Goal: Transaction & Acquisition: Book appointment/travel/reservation

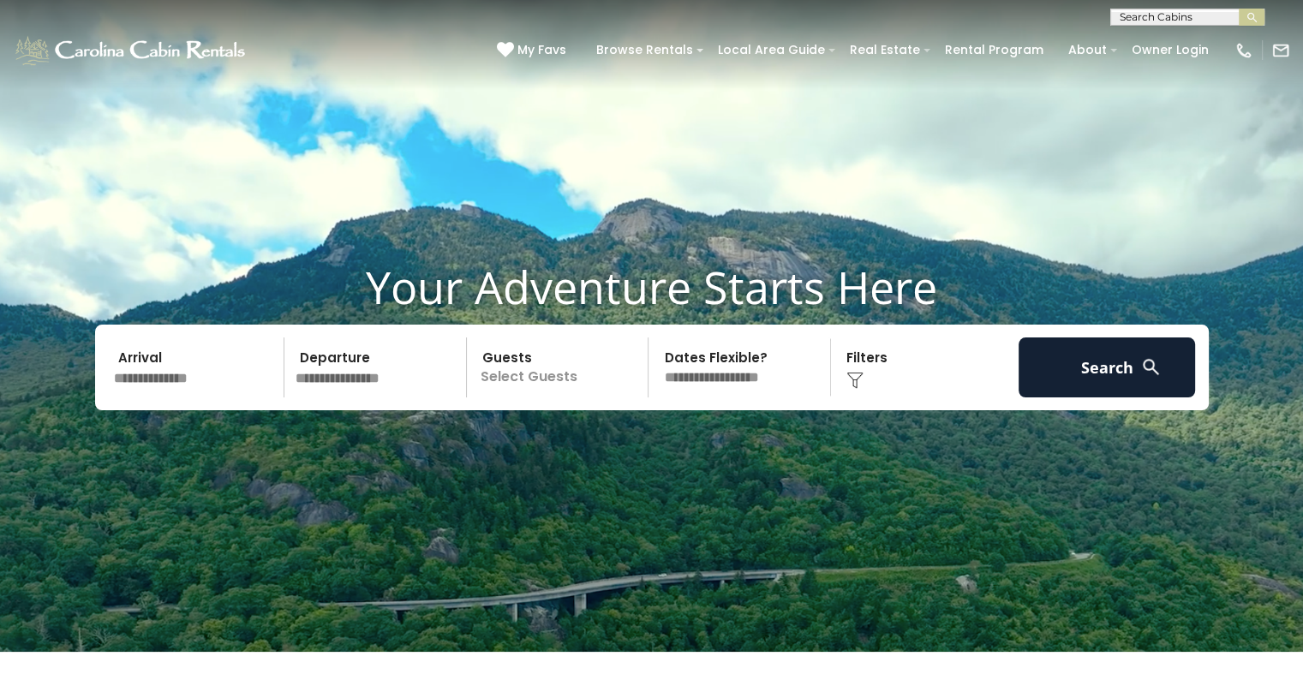
click at [1136, 14] on input "text" at bounding box center [1186, 20] width 150 height 17
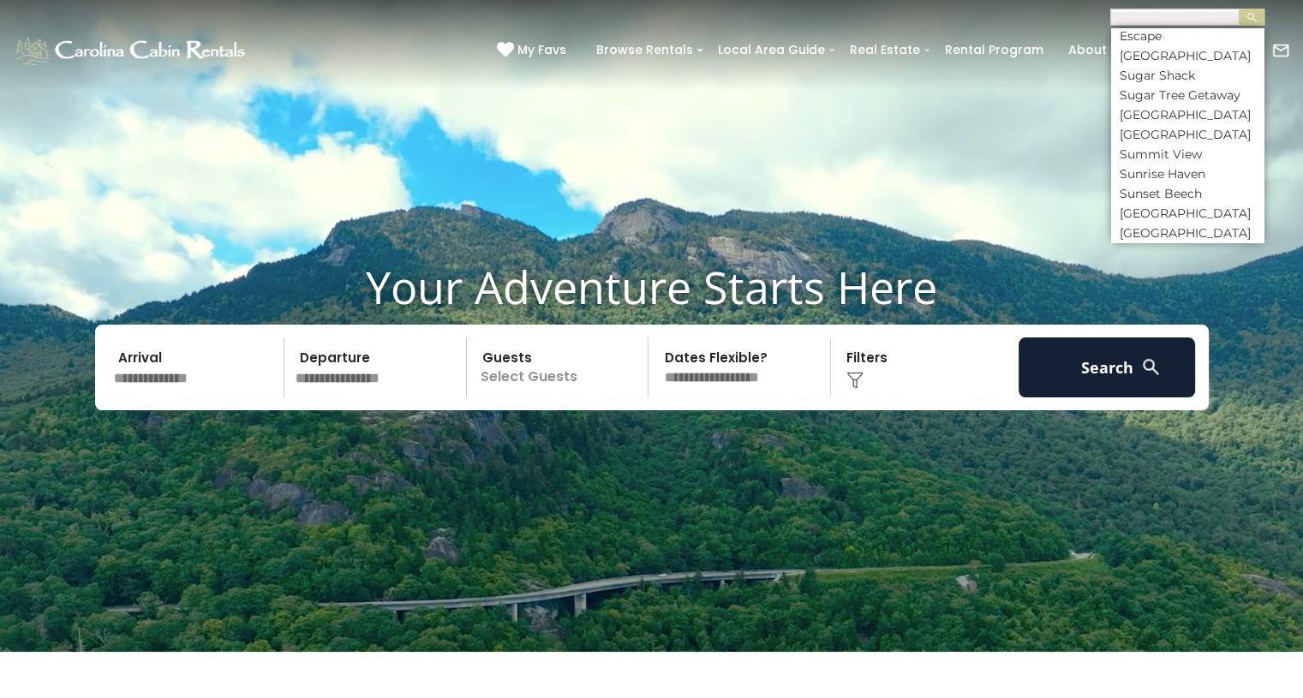
scroll to position [7625, 0]
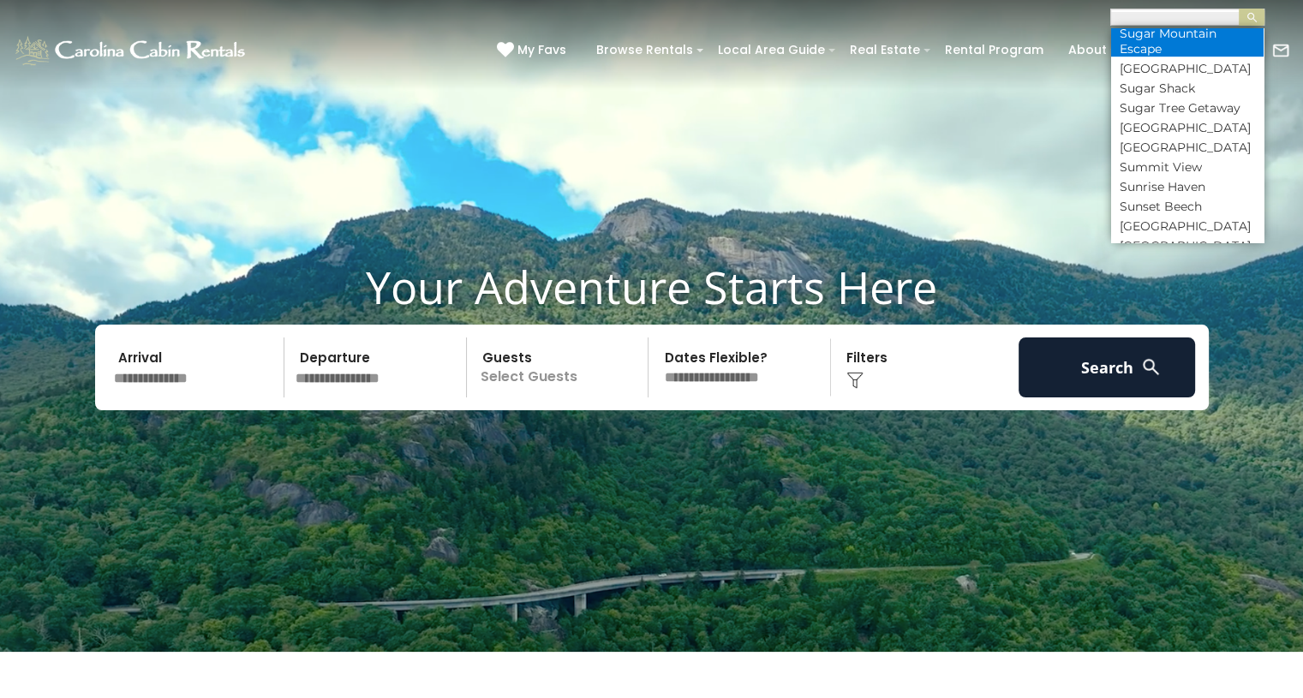
click at [1175, 57] on li "Sugar Mountain Escape" at bounding box center [1187, 41] width 152 height 31
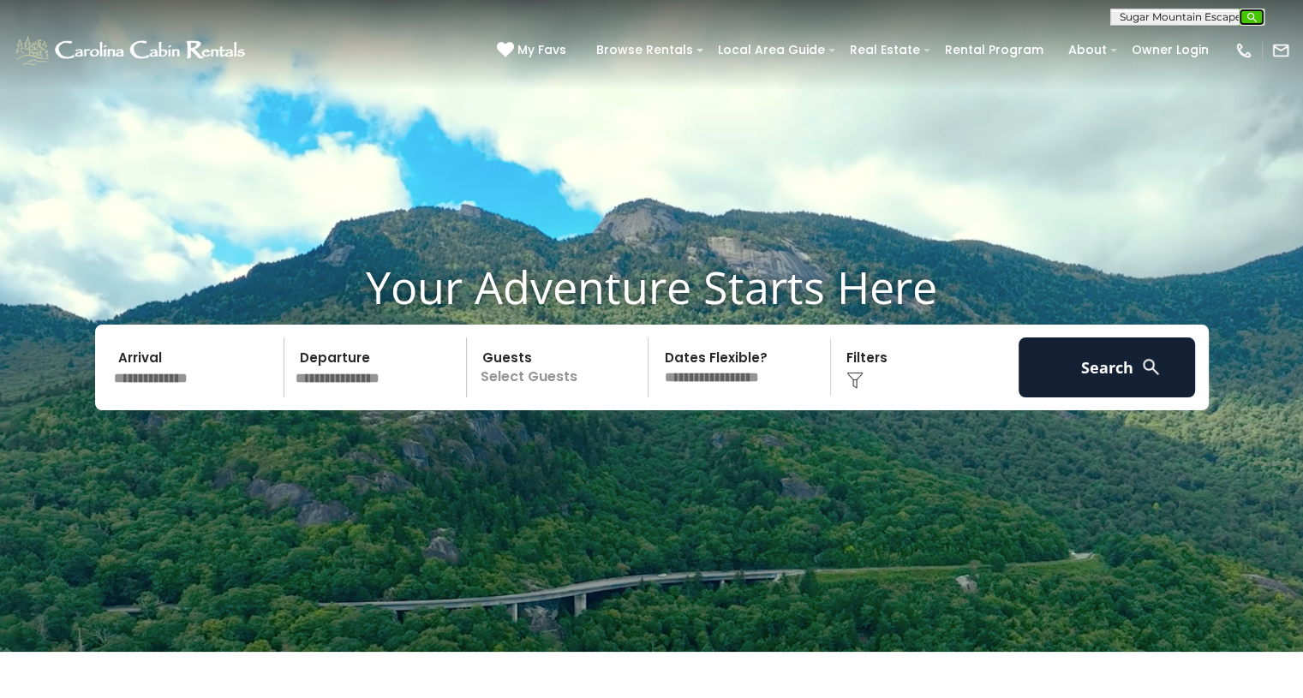
click at [1254, 22] on img "submit" at bounding box center [1251, 17] width 13 height 13
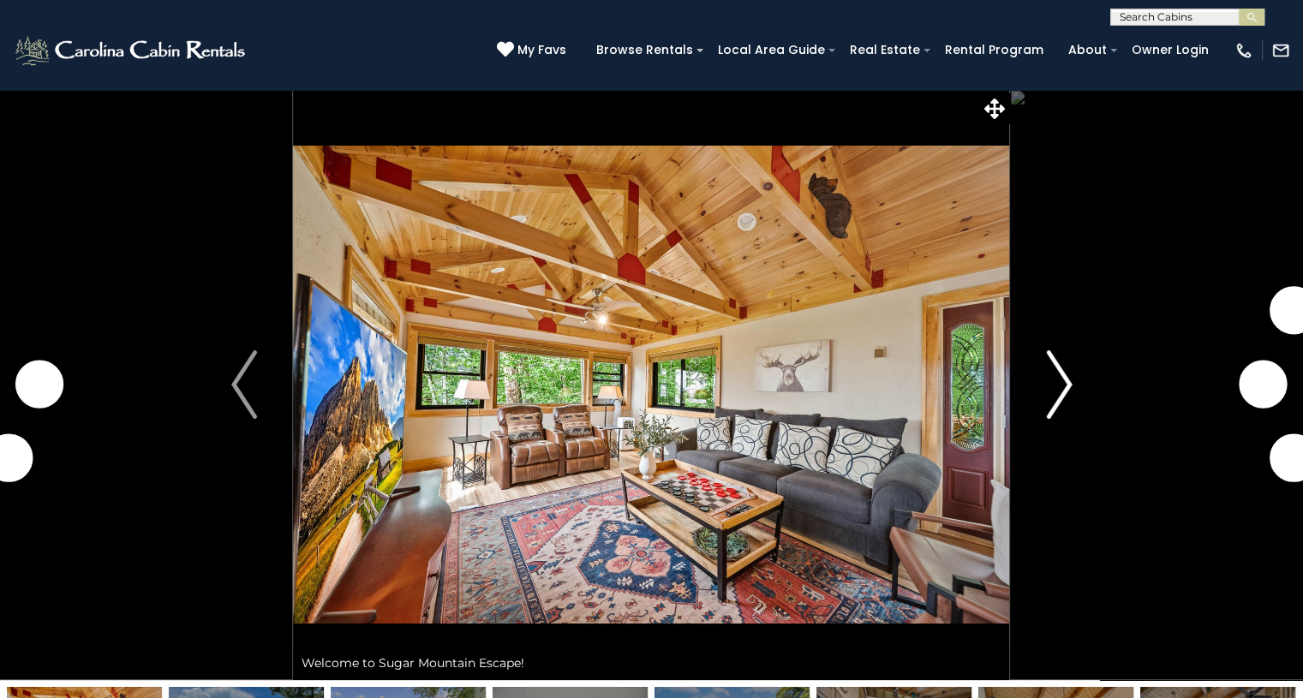
click at [1064, 403] on img "Next" at bounding box center [1059, 384] width 26 height 69
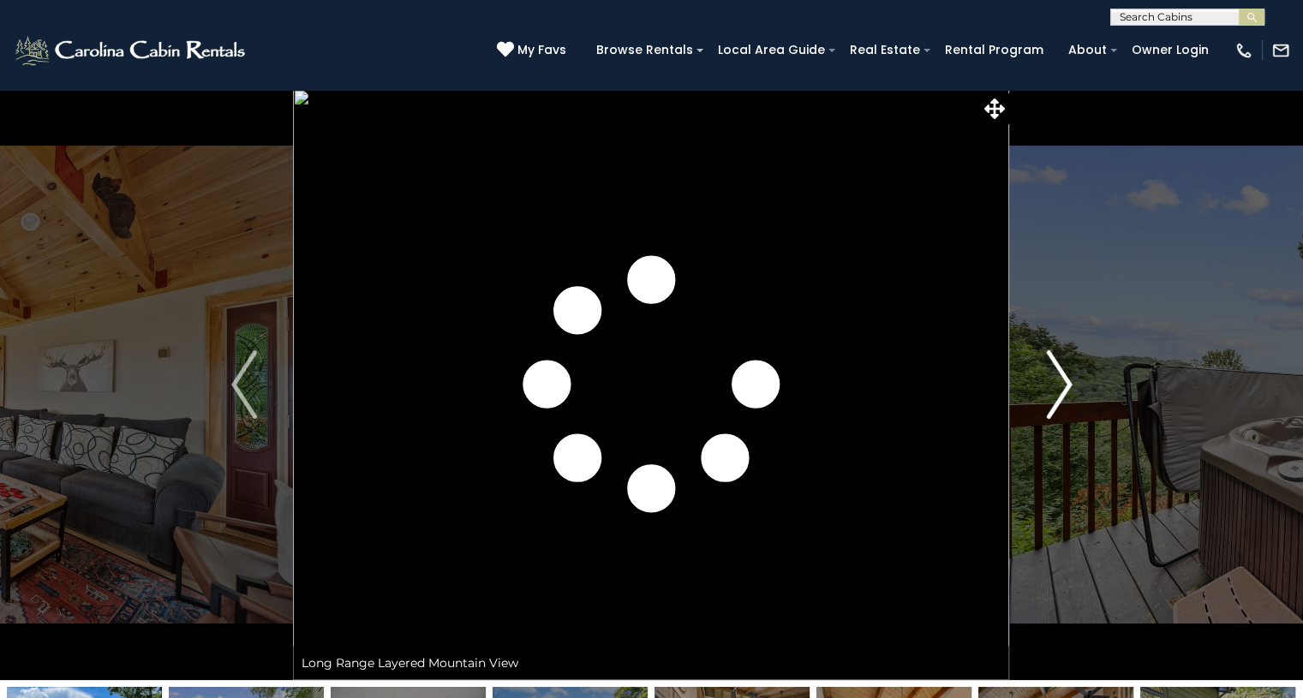
click at [1064, 403] on img "Next" at bounding box center [1059, 384] width 26 height 69
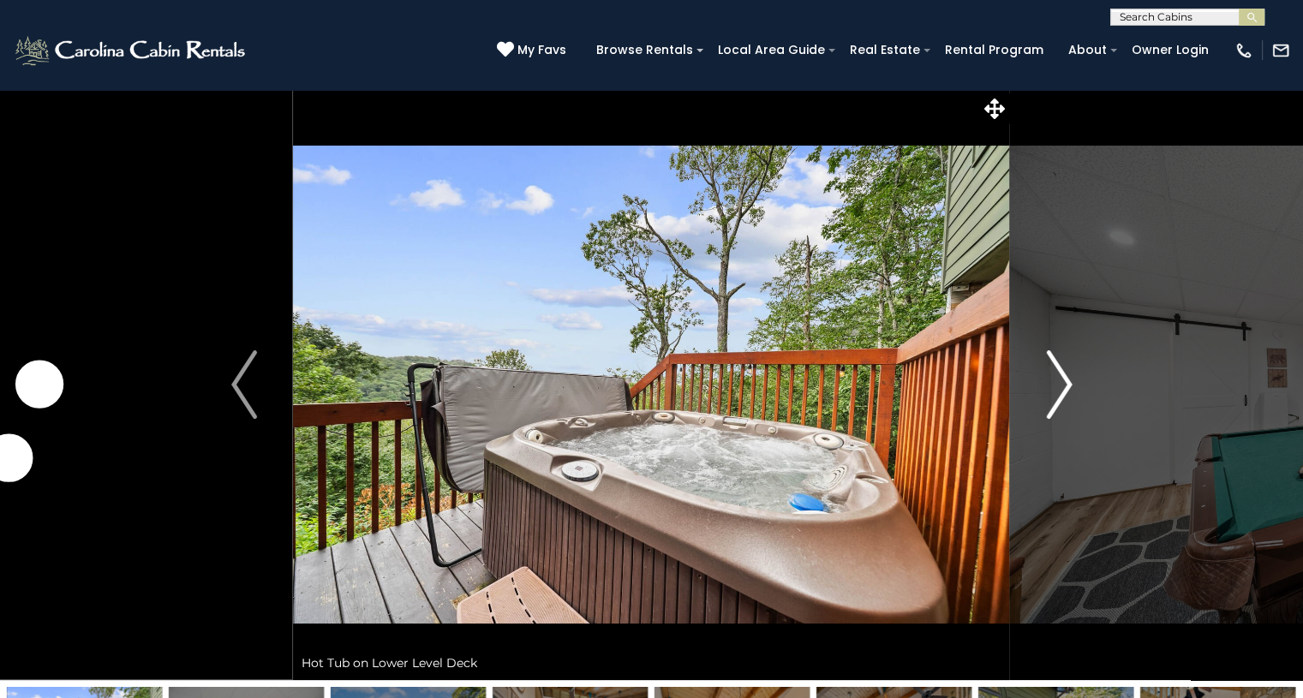
click at [1064, 403] on img "Next" at bounding box center [1059, 384] width 26 height 69
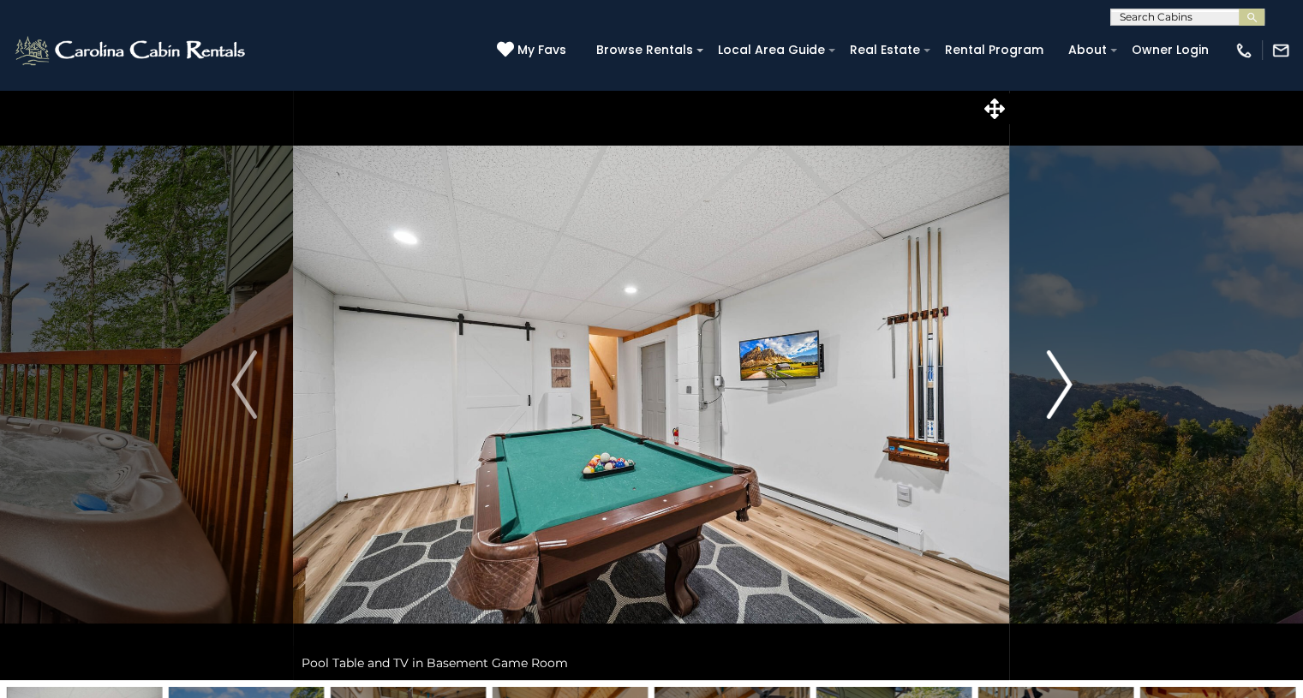
click at [1064, 403] on img "Next" at bounding box center [1059, 384] width 26 height 69
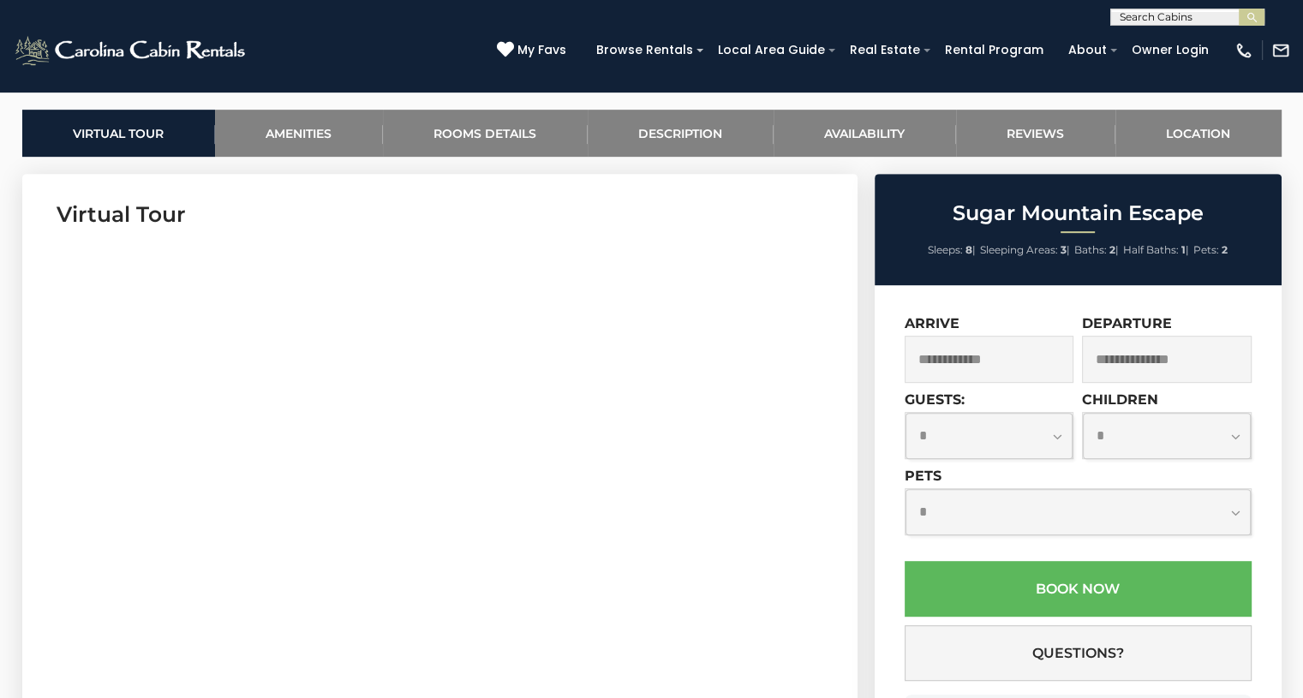
scroll to position [798, 0]
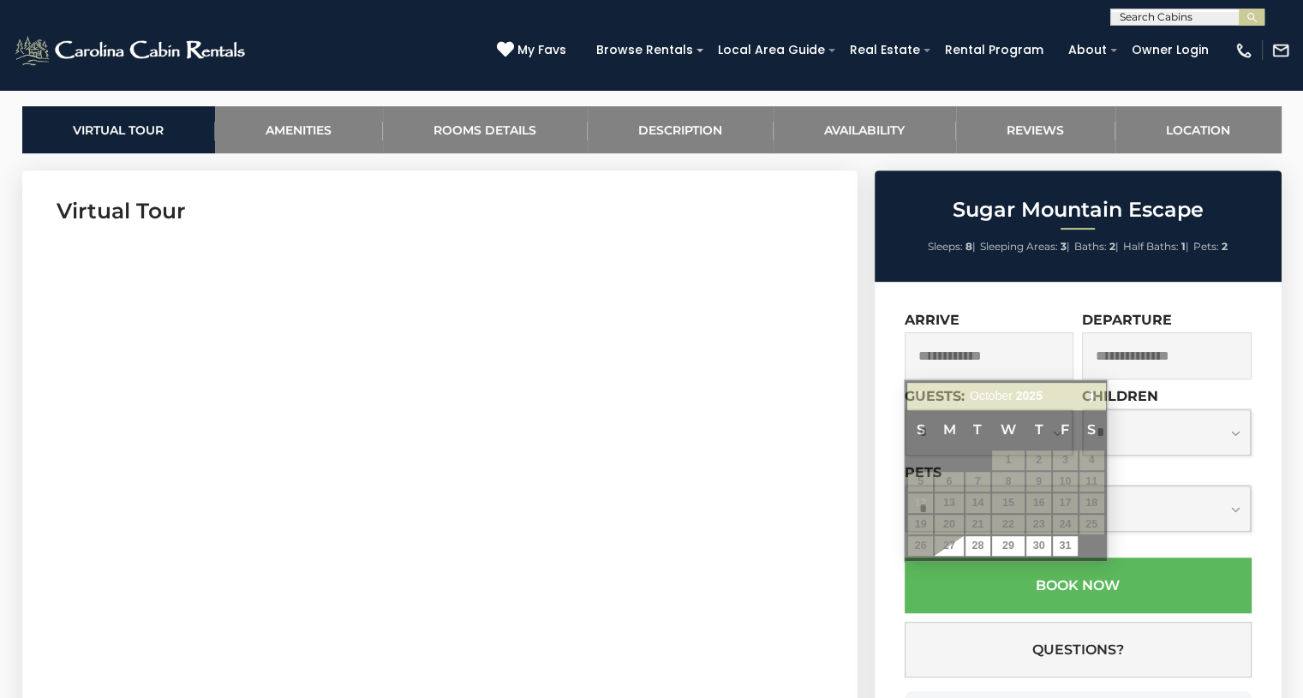
click at [996, 361] on input "text" at bounding box center [989, 355] width 170 height 47
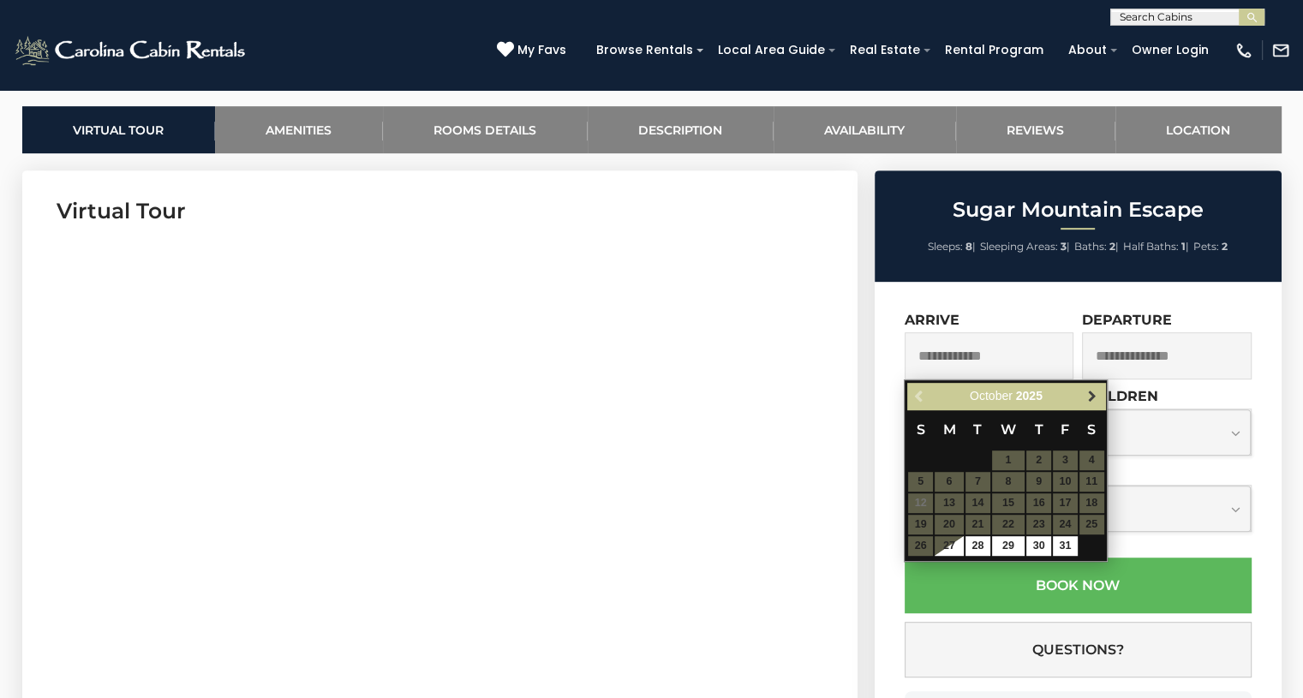
click at [1093, 396] on span "Next" at bounding box center [1092, 397] width 14 height 14
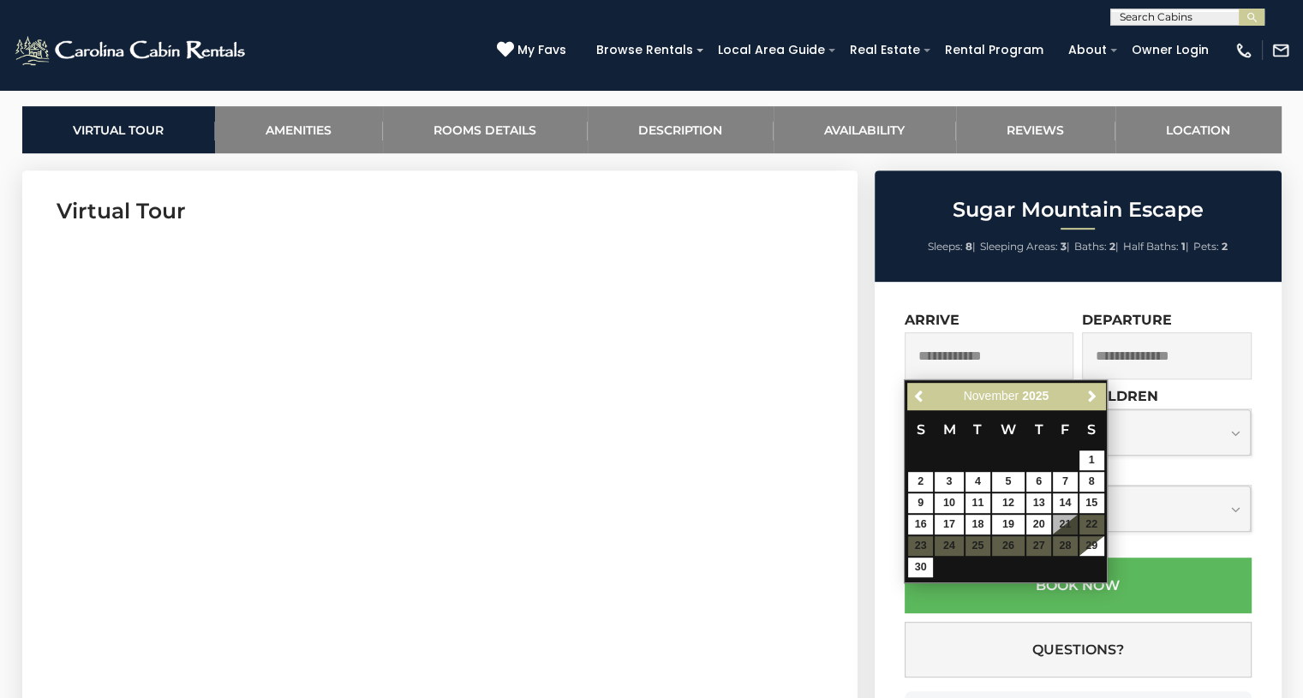
click at [187, 48] on img at bounding box center [131, 50] width 237 height 34
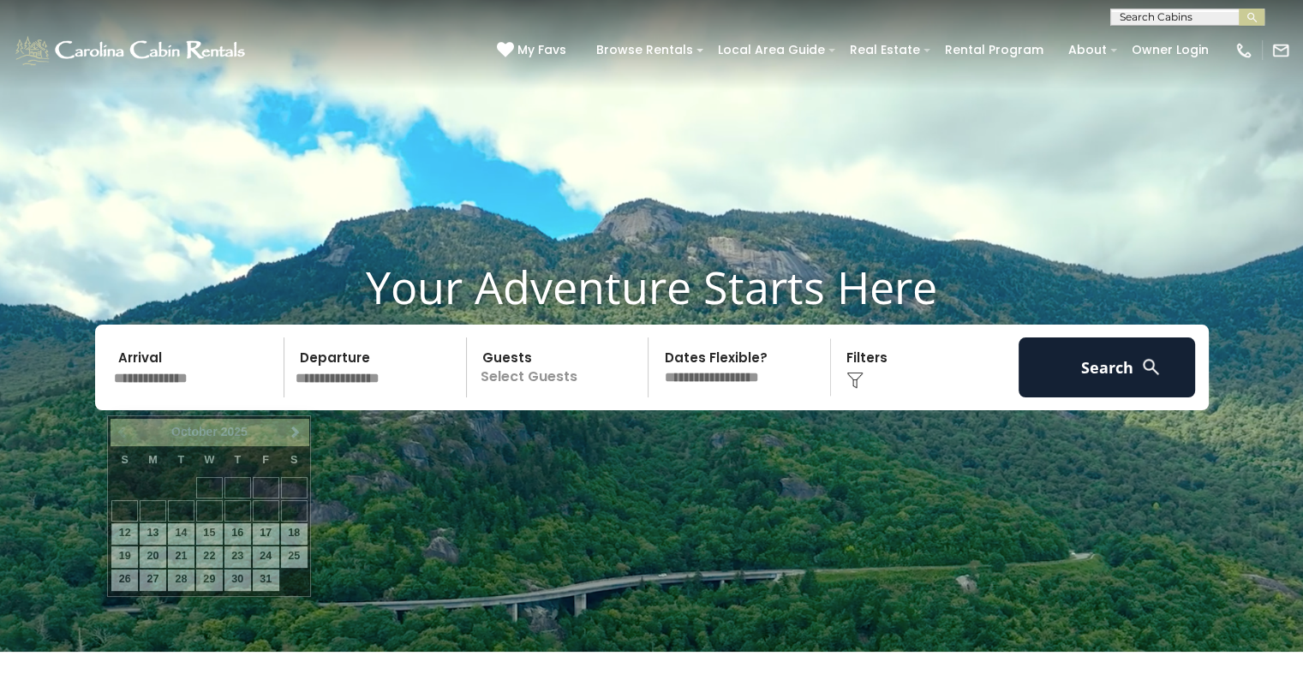
click at [188, 392] on input "text" at bounding box center [196, 367] width 177 height 60
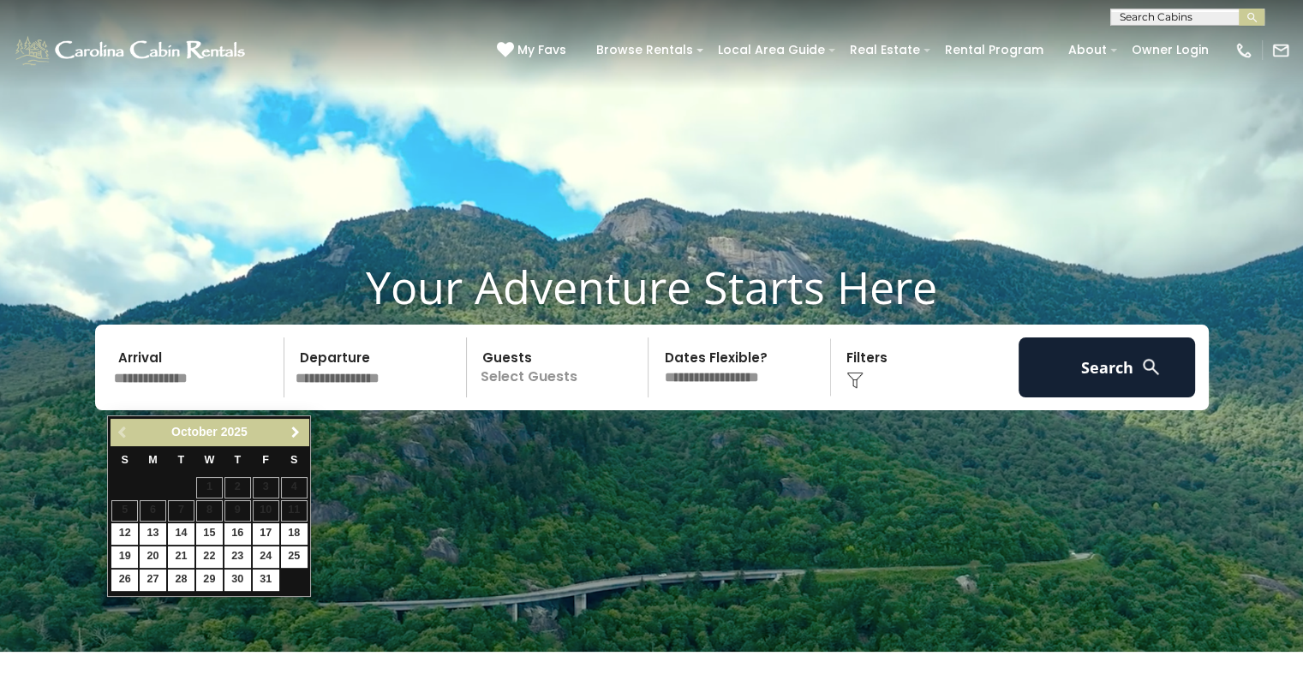
click at [290, 436] on span "Next" at bounding box center [296, 433] width 14 height 14
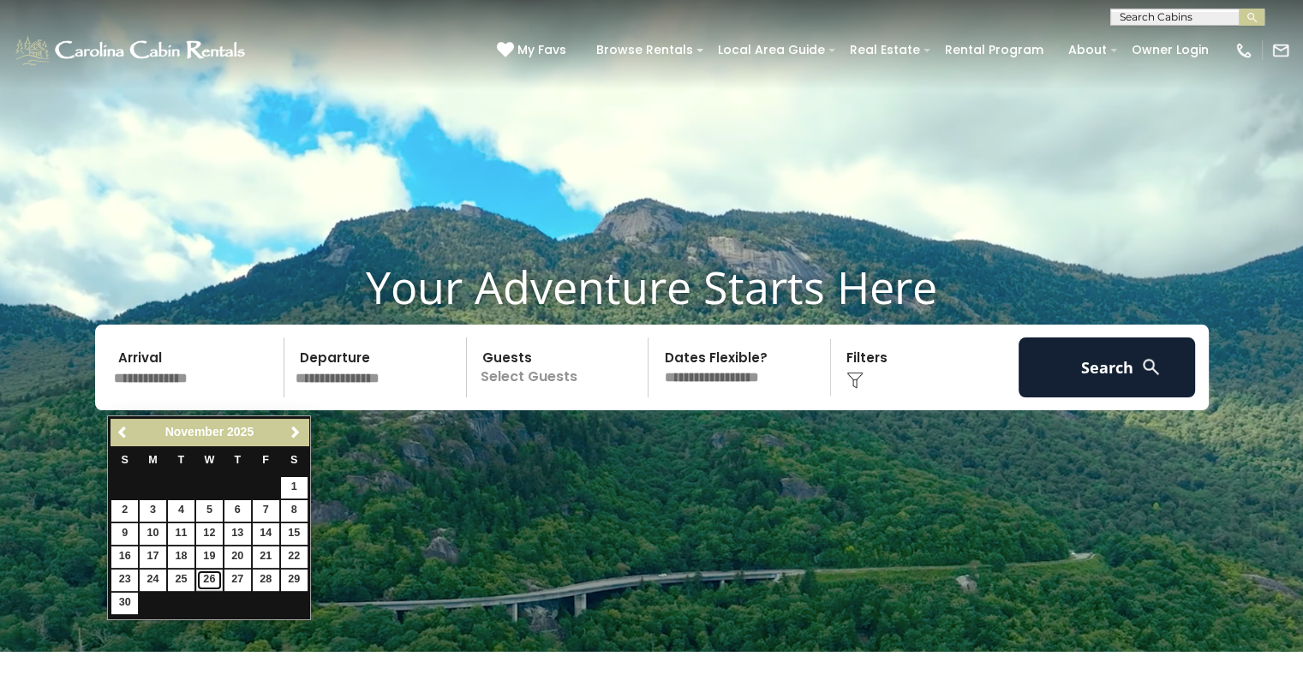
click at [209, 578] on link "26" at bounding box center [209, 580] width 27 height 21
type input "********"
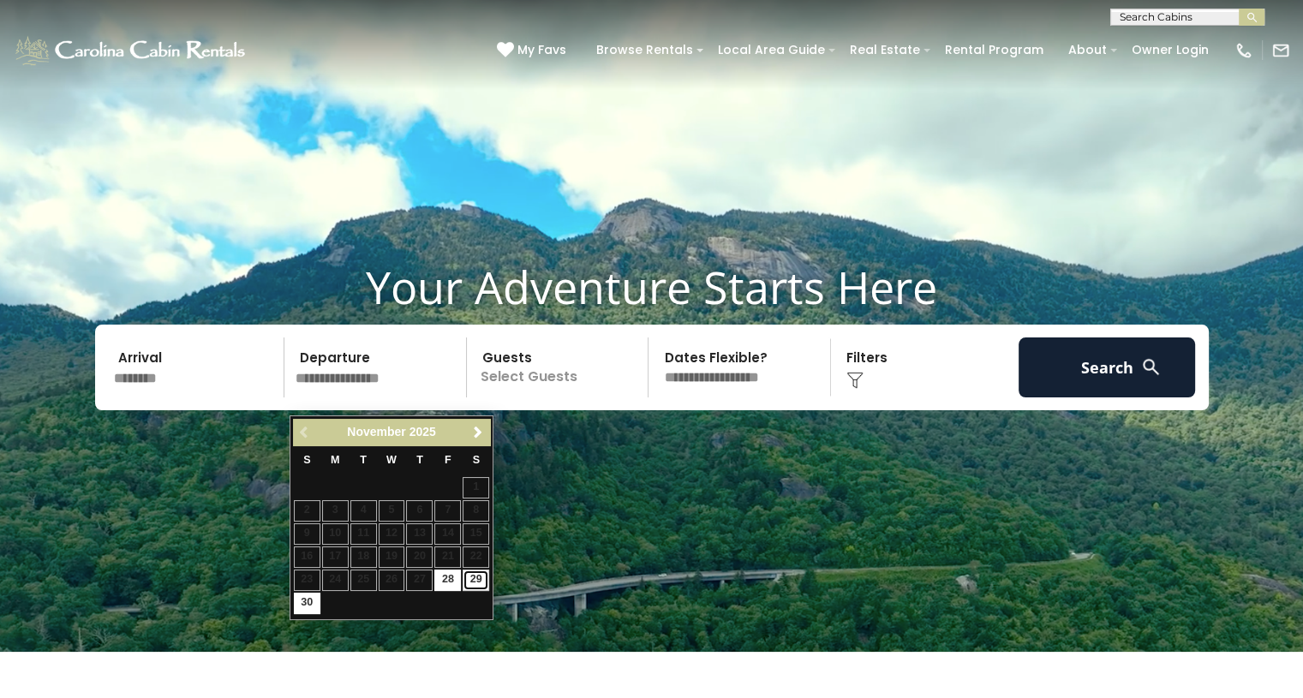
click at [486, 578] on link "29" at bounding box center [476, 580] width 27 height 21
type input "********"
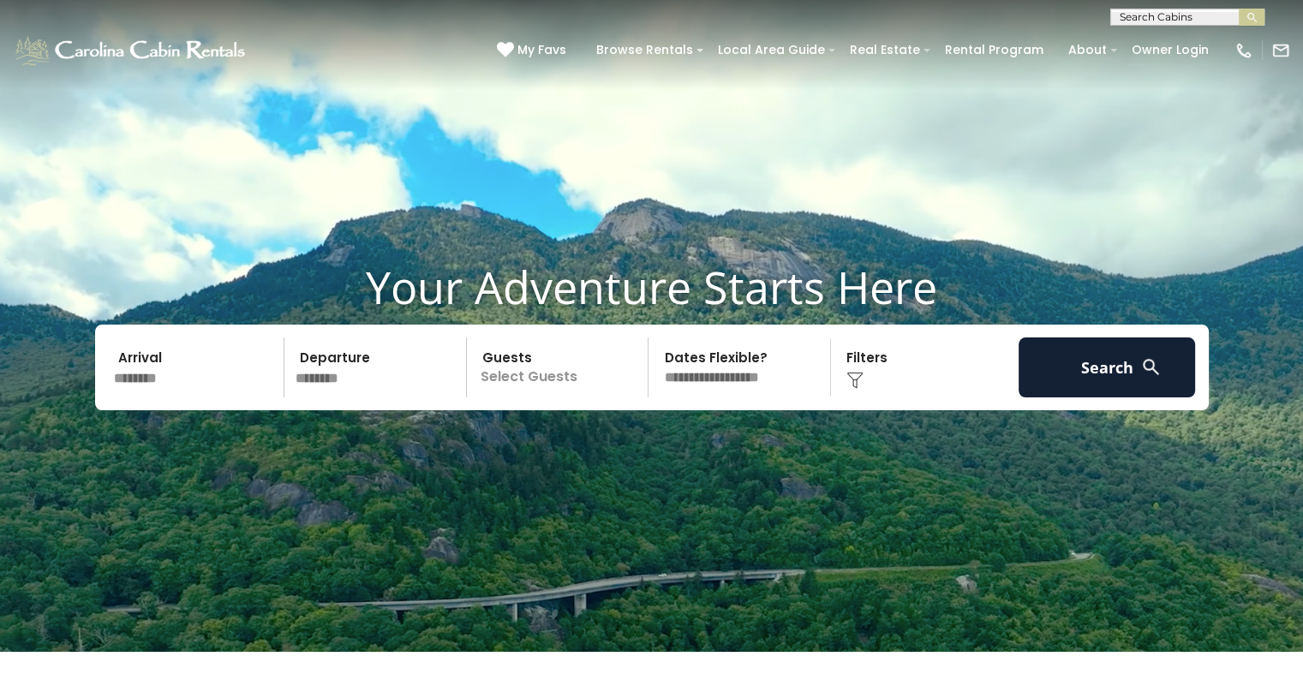
click at [563, 397] on p "Select Guests" at bounding box center [560, 367] width 176 height 60
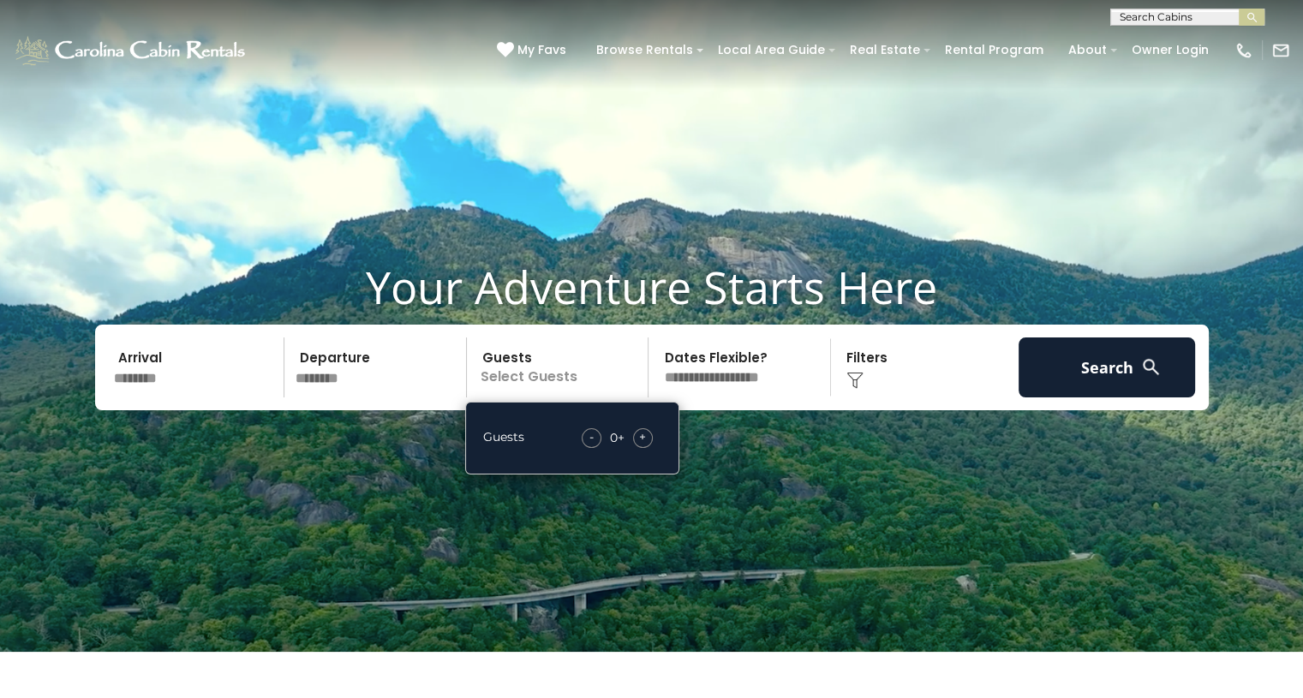
click at [636, 448] on div "+" at bounding box center [643, 438] width 20 height 20
click at [788, 397] on select "**********" at bounding box center [742, 367] width 176 height 60
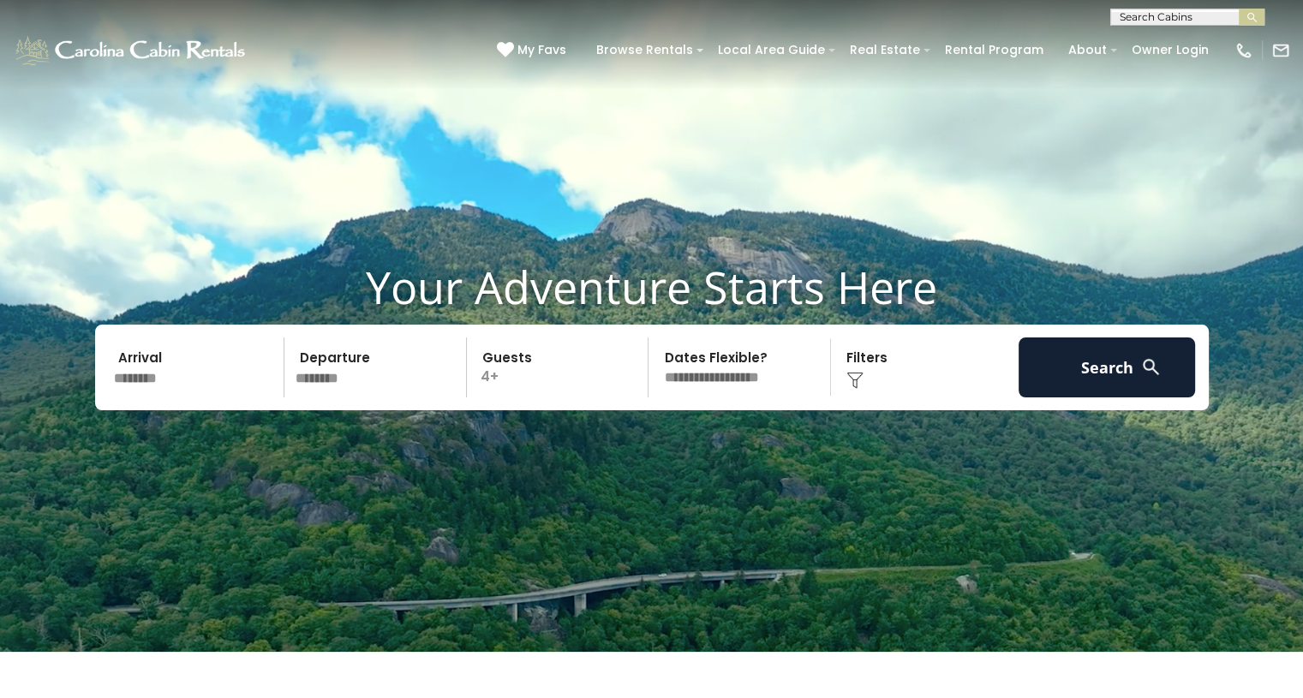
click at [882, 388] on div "Click to Choose" at bounding box center [924, 367] width 177 height 60
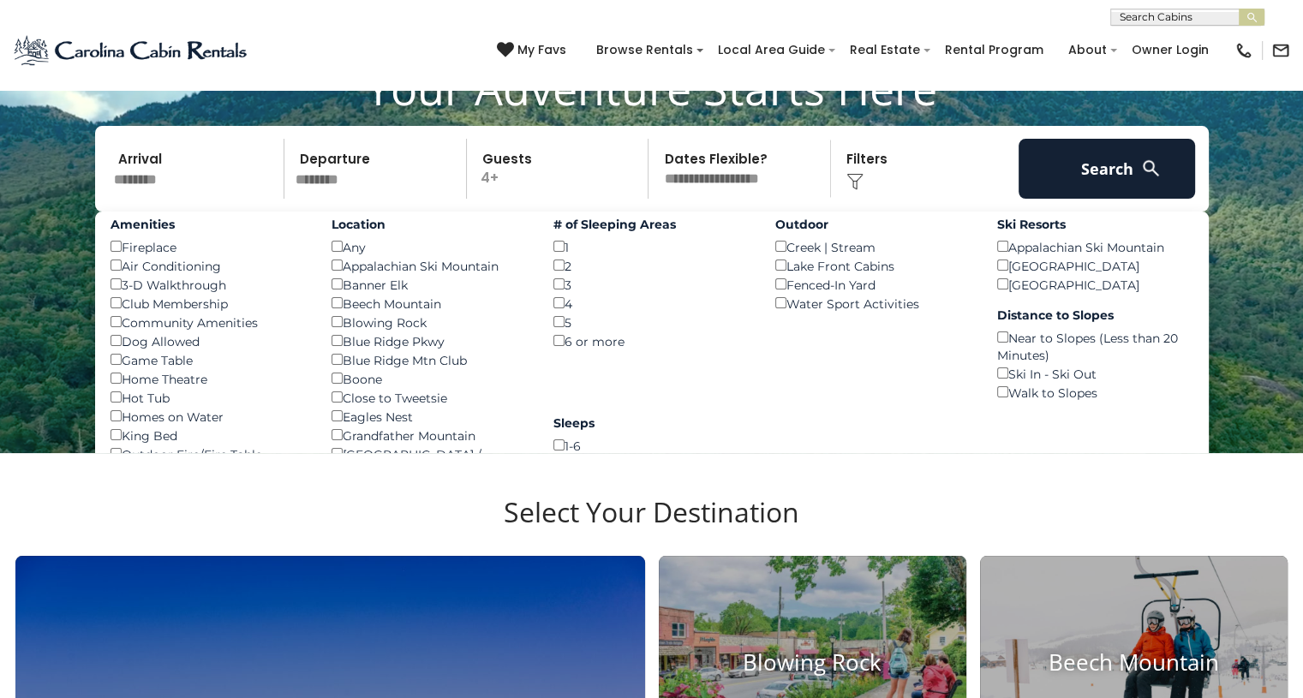
scroll to position [199, 0]
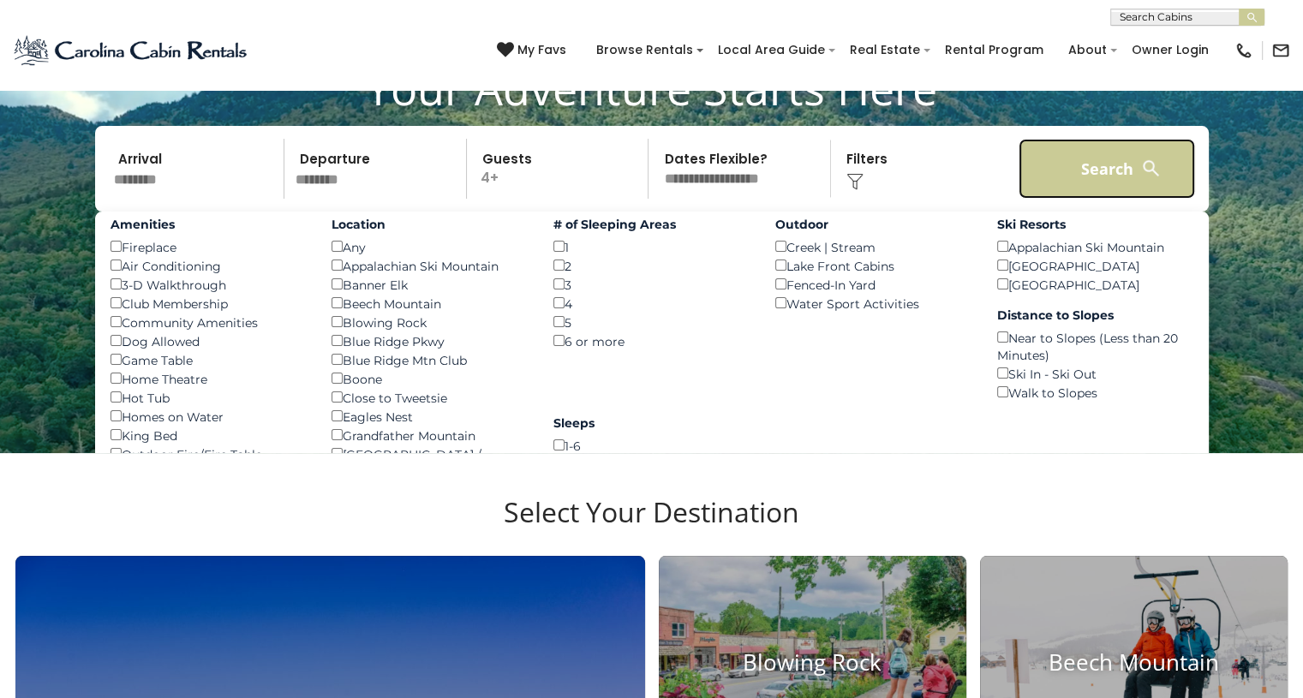
click at [1086, 192] on button "Search" at bounding box center [1106, 169] width 177 height 60
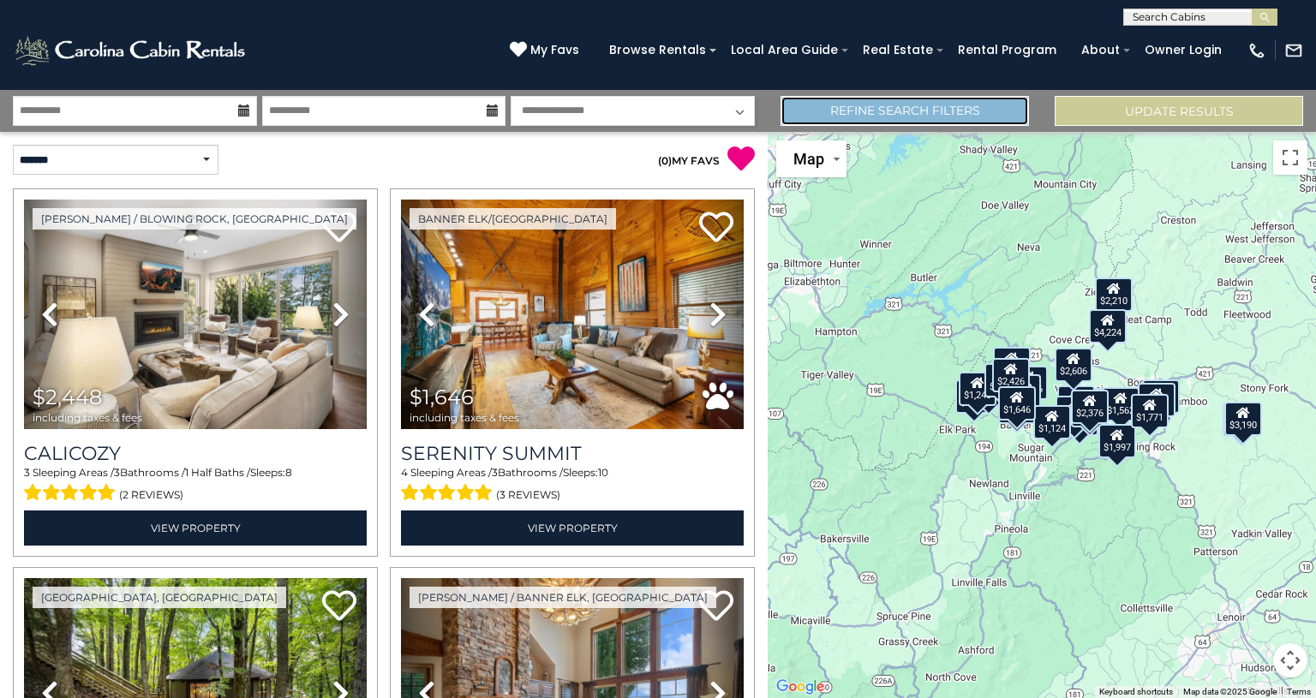
click at [890, 110] on link "Refine Search Filters" at bounding box center [904, 111] width 248 height 30
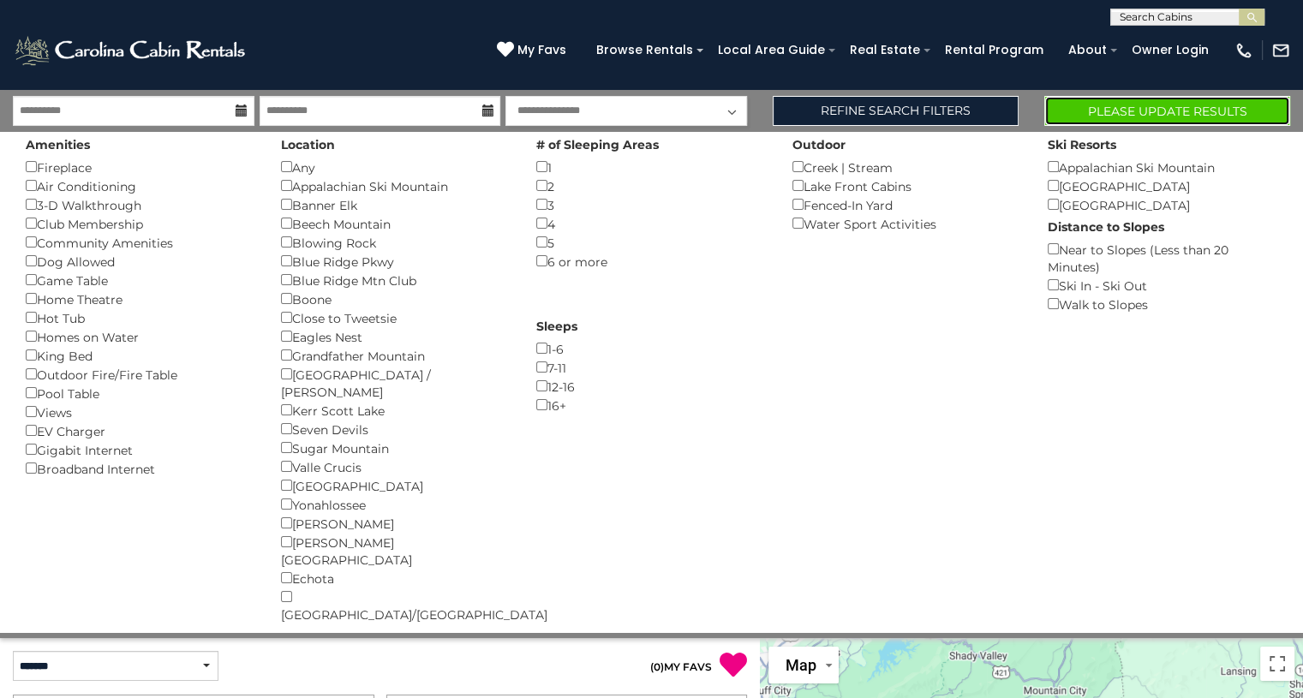
click at [1110, 113] on button "Please Update Results" at bounding box center [1167, 111] width 246 height 30
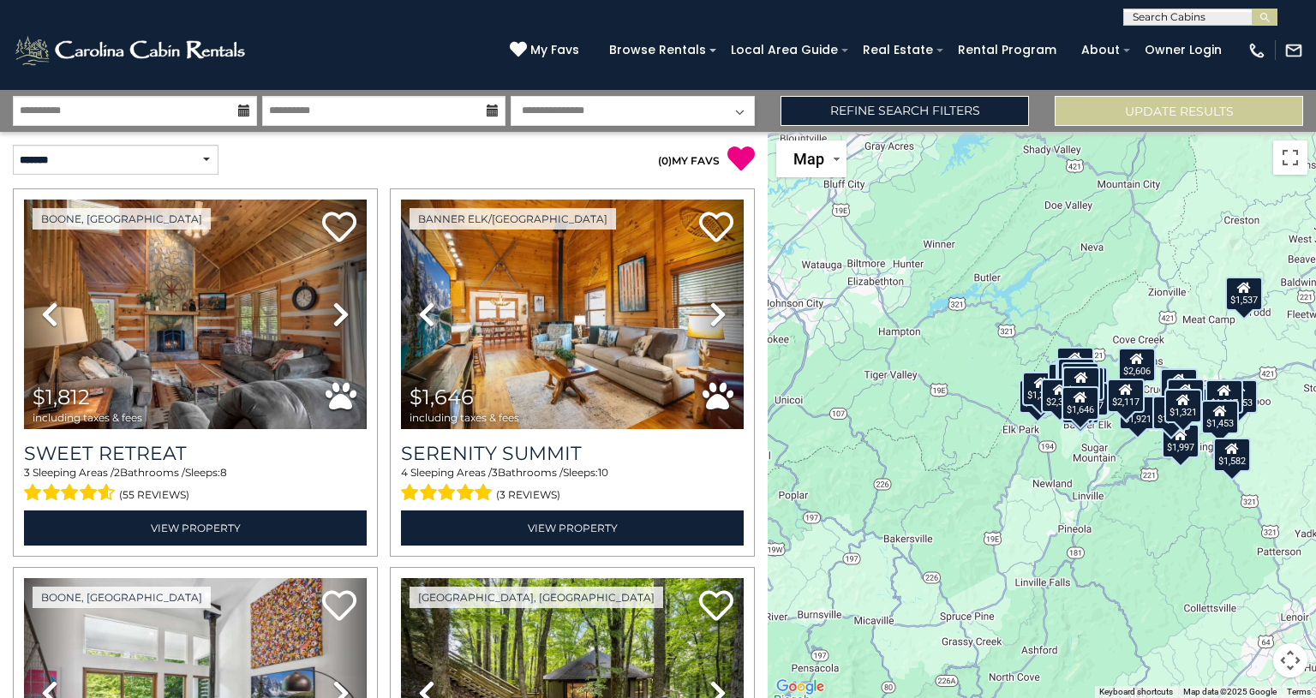
click at [1107, 365] on div "$1,812 $1,646 $1,253 $1,146 $2,026 $762 $2,606 $3,337 $2,250 $1,617 $1,921 $1,9…" at bounding box center [1041, 415] width 548 height 566
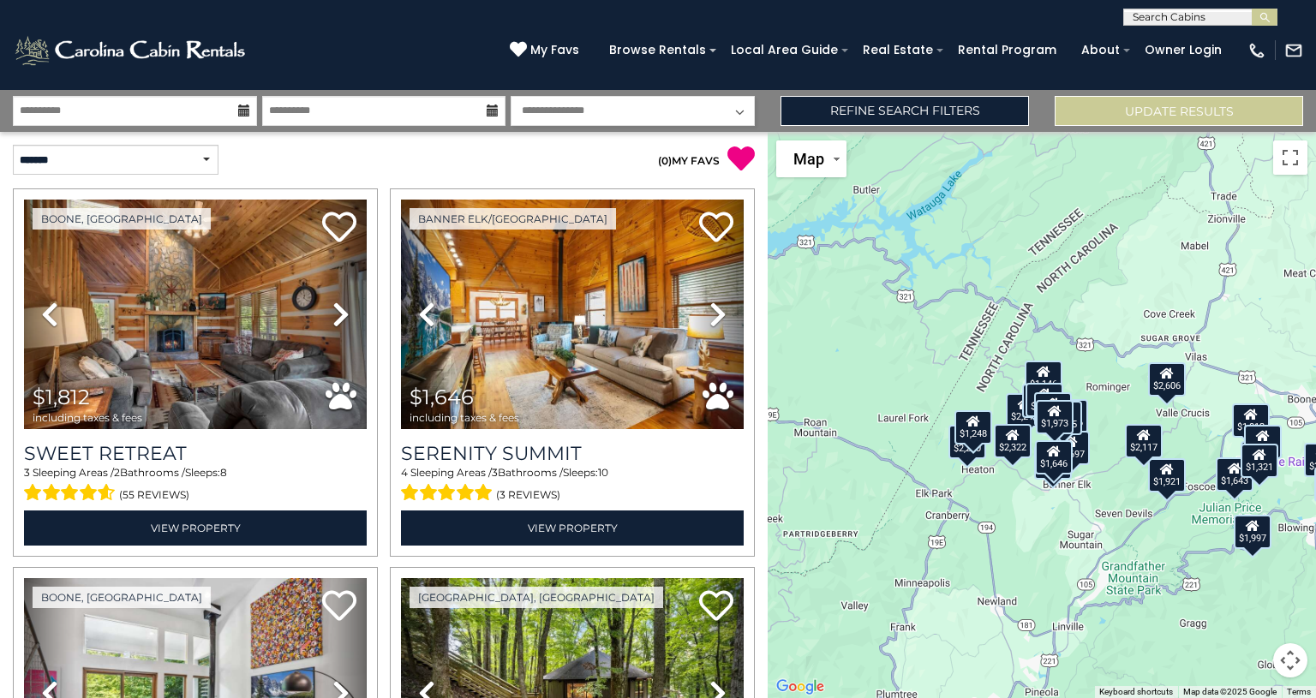
click at [1107, 365] on div "$1,812 $1,646 $1,253 $1,146 $2,026 $762 $2,606 $3,337 $2,250 $1,617 $1,921 $1,9…" at bounding box center [1041, 415] width 548 height 566
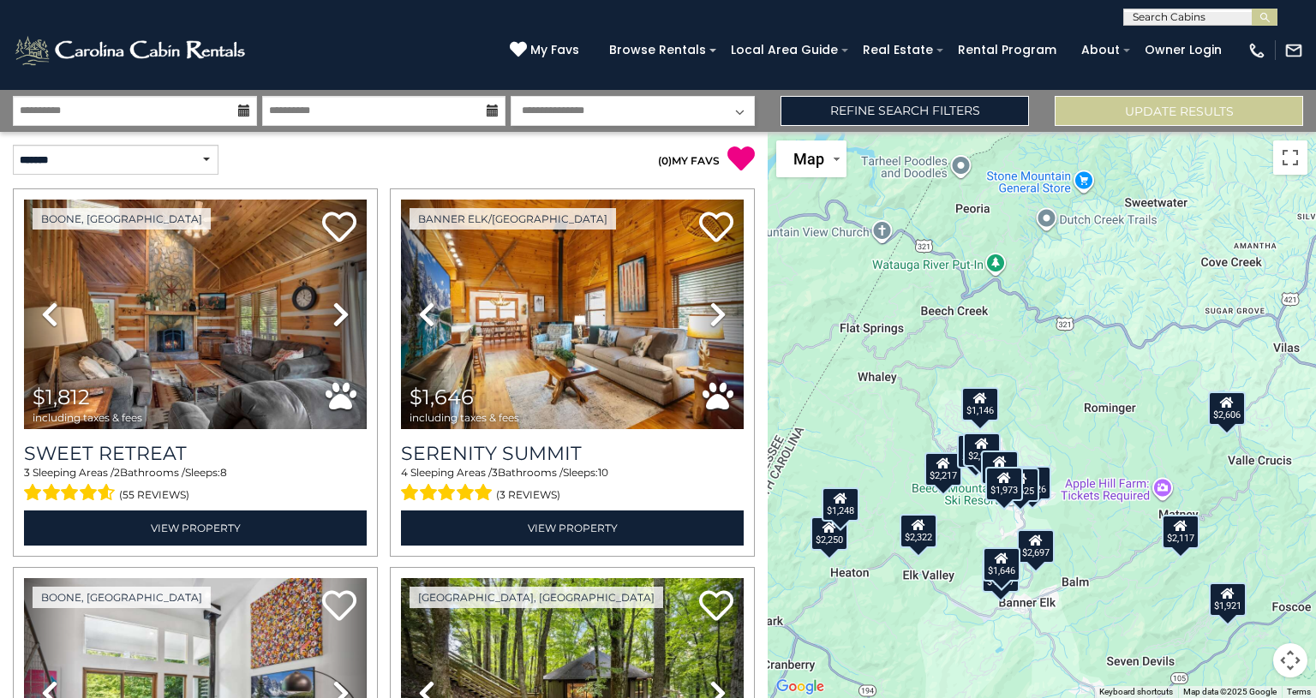
click at [1031, 591] on div "$1,812 $1,646 $1,253 $1,146 $2,026 $762 $2,606 $3,337 $2,250 $1,617 $1,921 $1,9…" at bounding box center [1041, 415] width 548 height 566
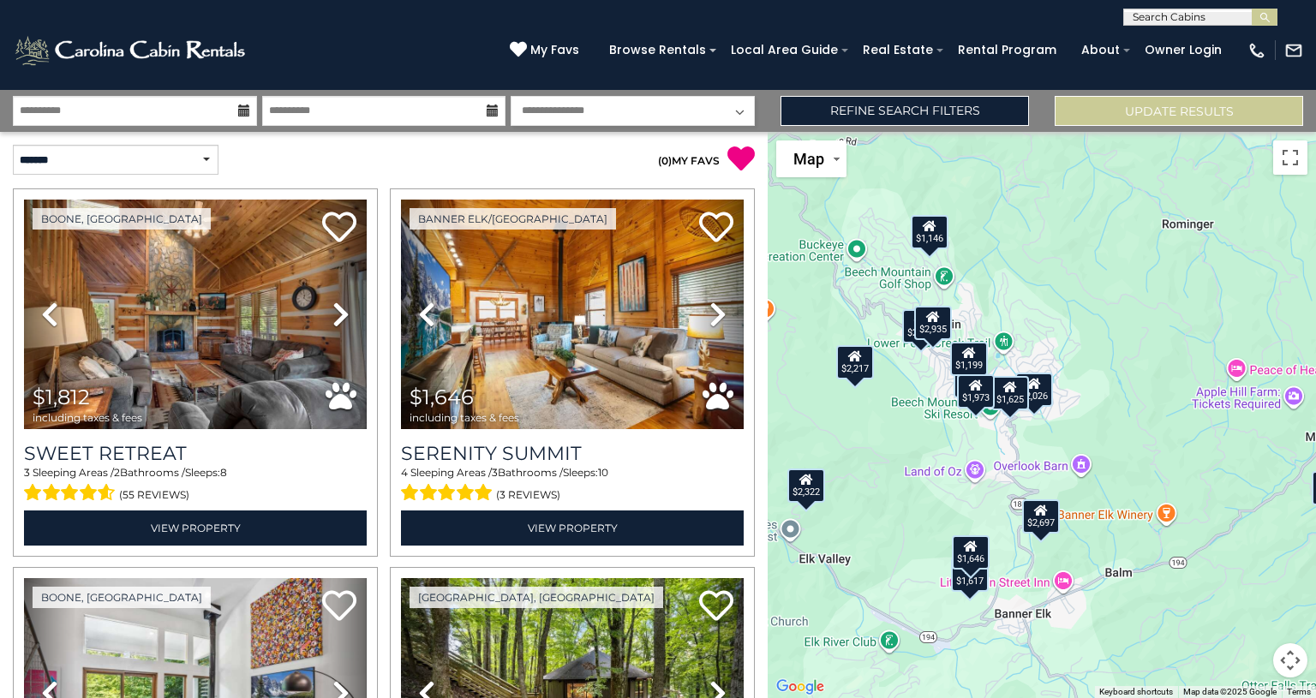
click at [1031, 591] on div "$1,812 $1,646 $1,253 $1,146 $2,026 $762 $2,606 $3,337 $2,250 $1,617 $1,921 $1,9…" at bounding box center [1041, 415] width 548 height 566
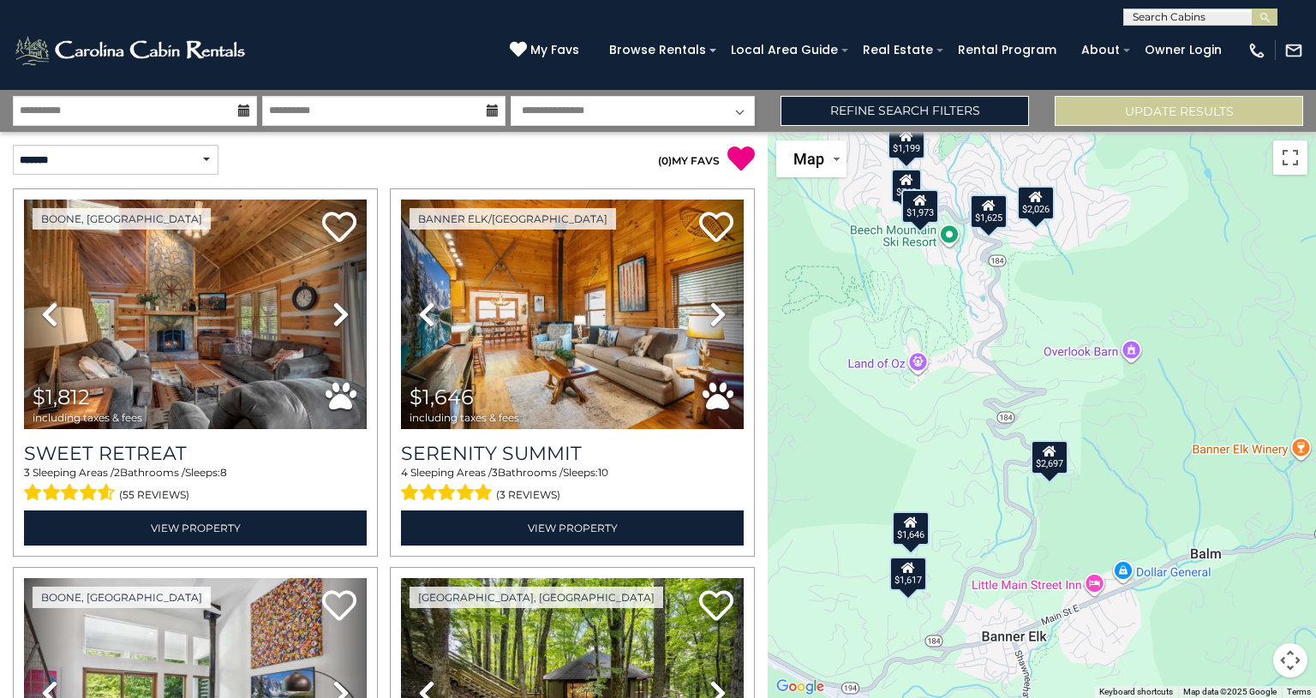
click at [905, 529] on div "$1,646" at bounding box center [911, 528] width 38 height 34
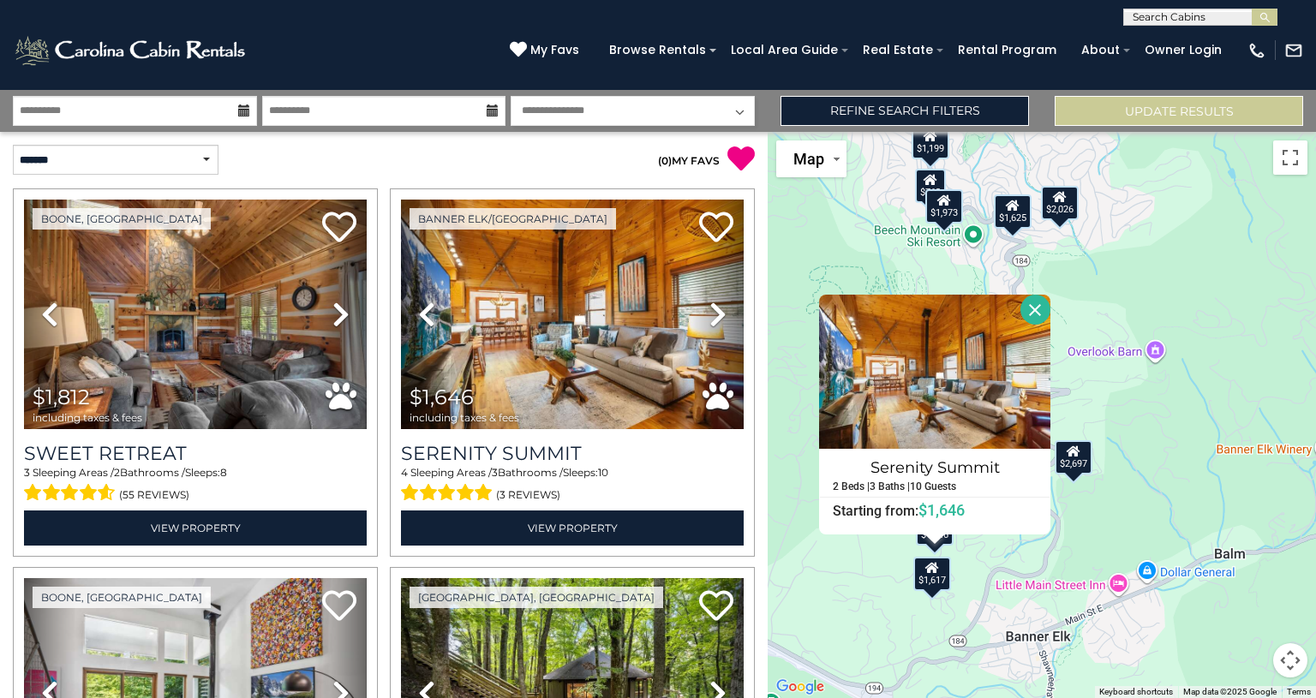
click at [930, 582] on div "$1,617" at bounding box center [932, 573] width 38 height 34
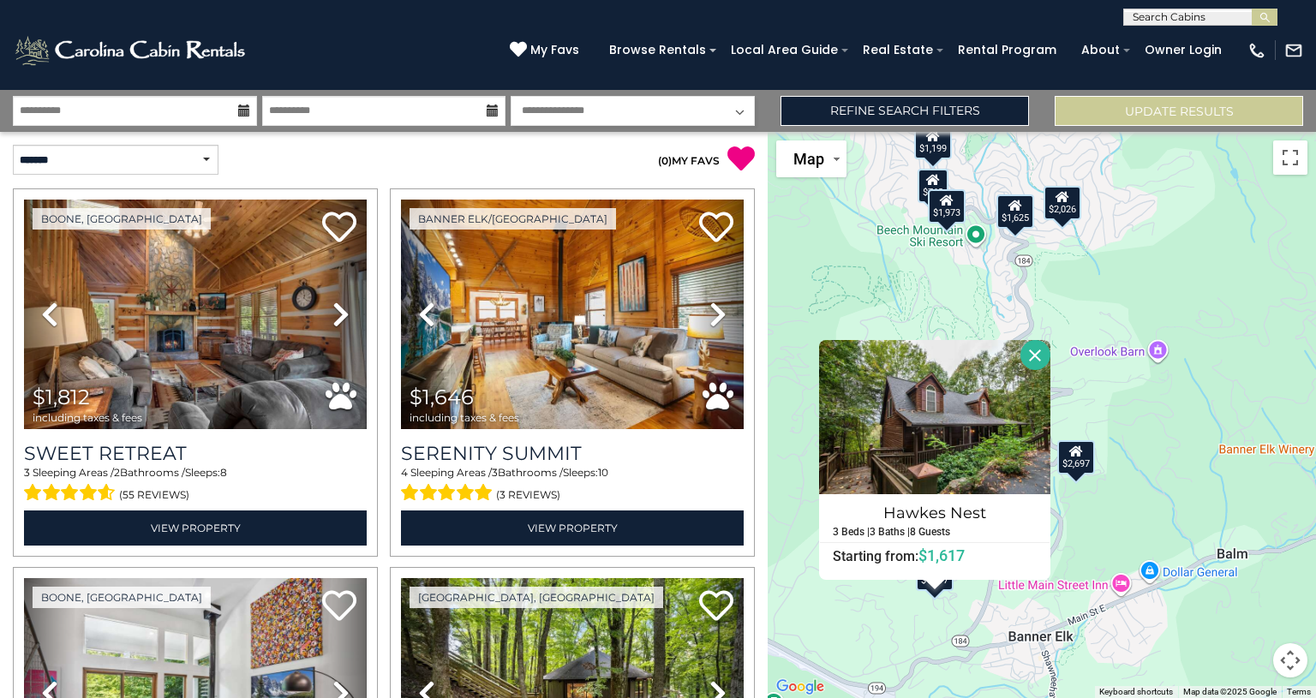
click at [1091, 516] on div "$1,812 $1,646 $1,253 $1,146 $2,026 $762 $2,606 $3,337 $2,250 $1,617 $1,921 $1,9…" at bounding box center [1041, 415] width 548 height 566
click at [1036, 355] on button "Close" at bounding box center [1035, 355] width 30 height 30
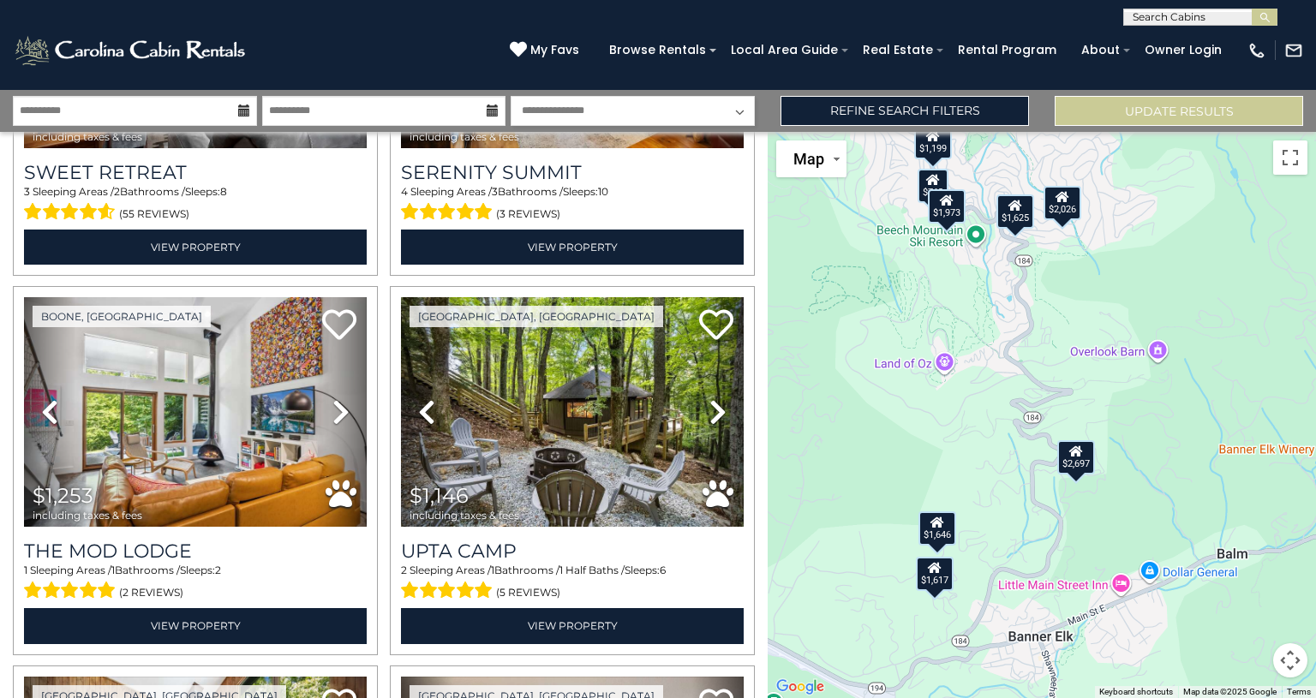
scroll to position [304, 0]
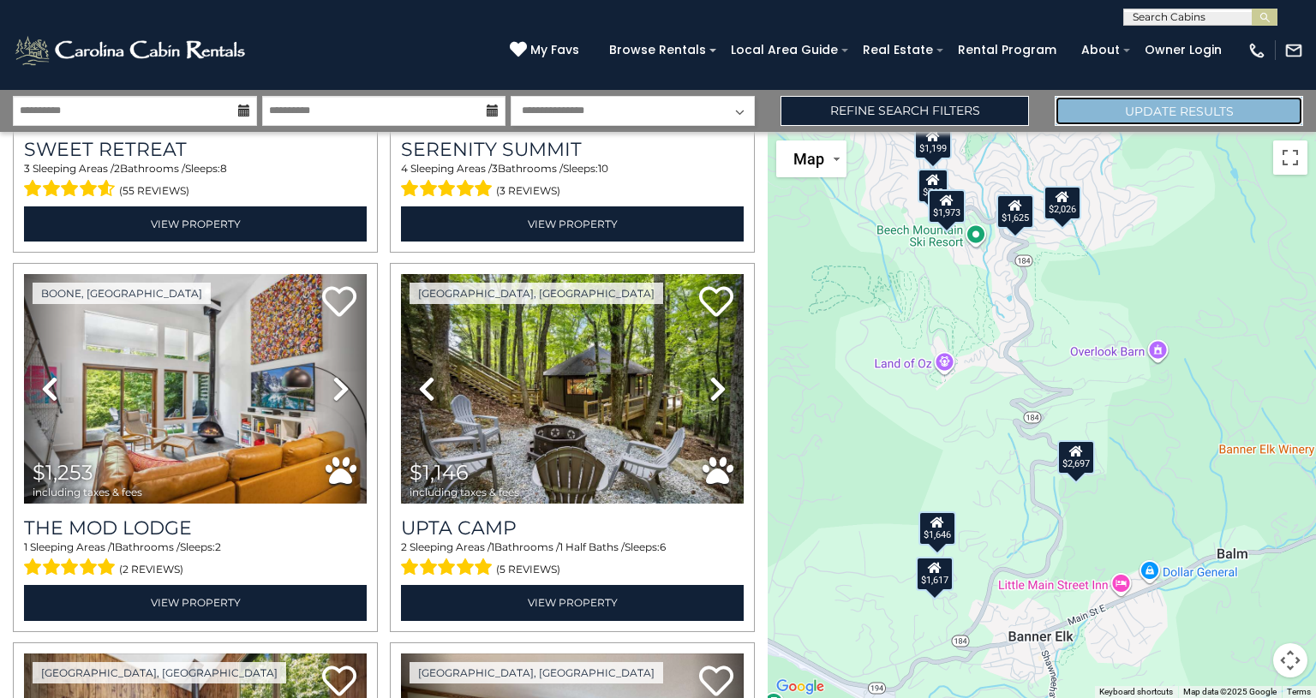
click at [1158, 109] on button "Update Results" at bounding box center [1178, 111] width 248 height 30
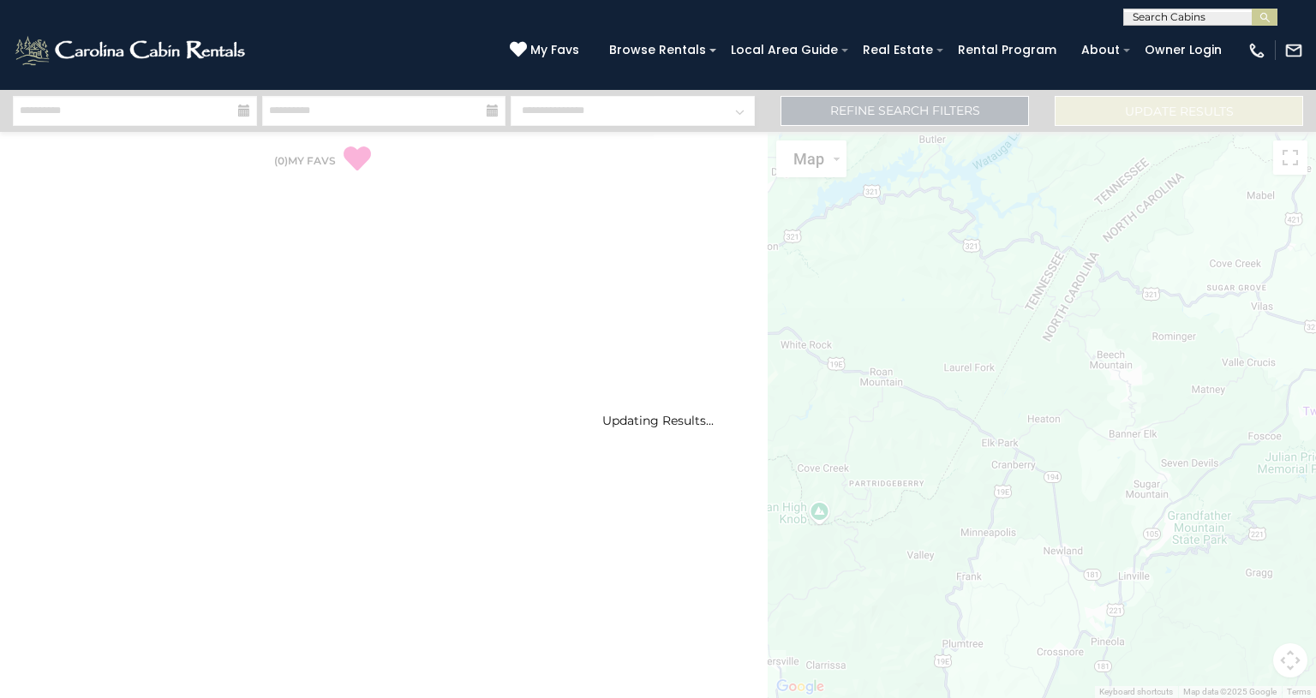
click at [951, 111] on div "Updating Results..." at bounding box center [658, 394] width 1316 height 608
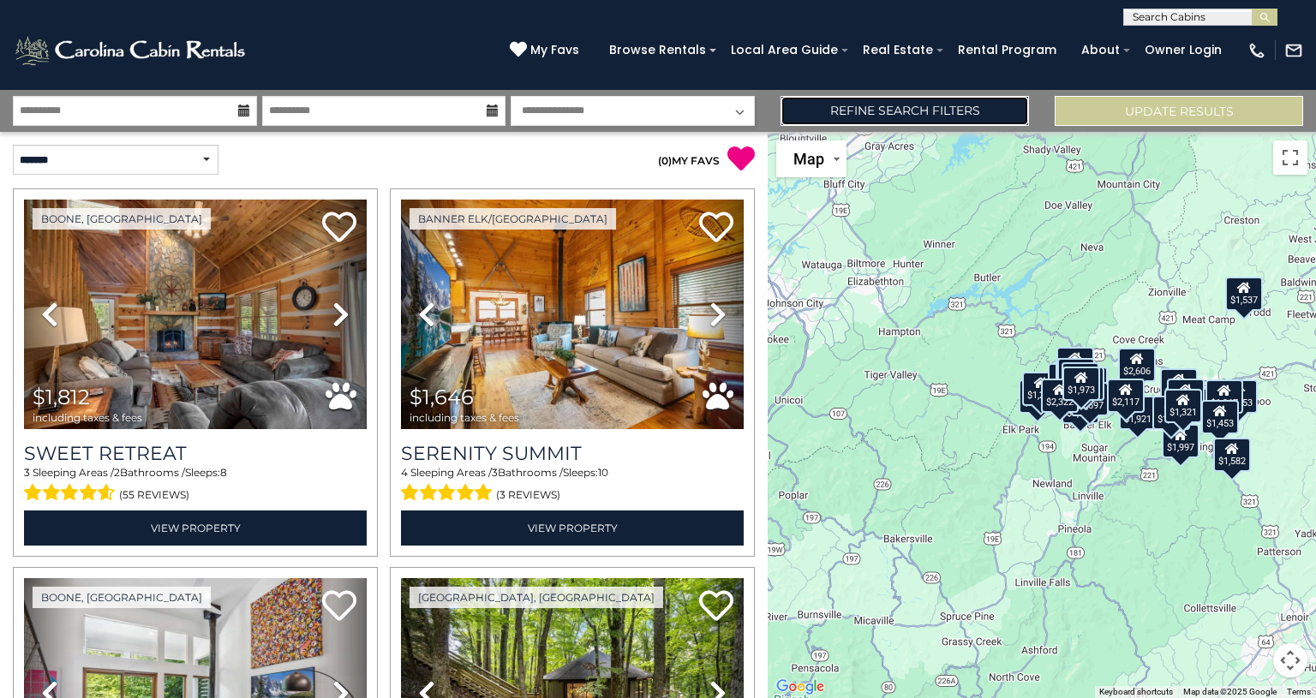
click at [951, 111] on link "Refine Search Filters" at bounding box center [904, 111] width 248 height 30
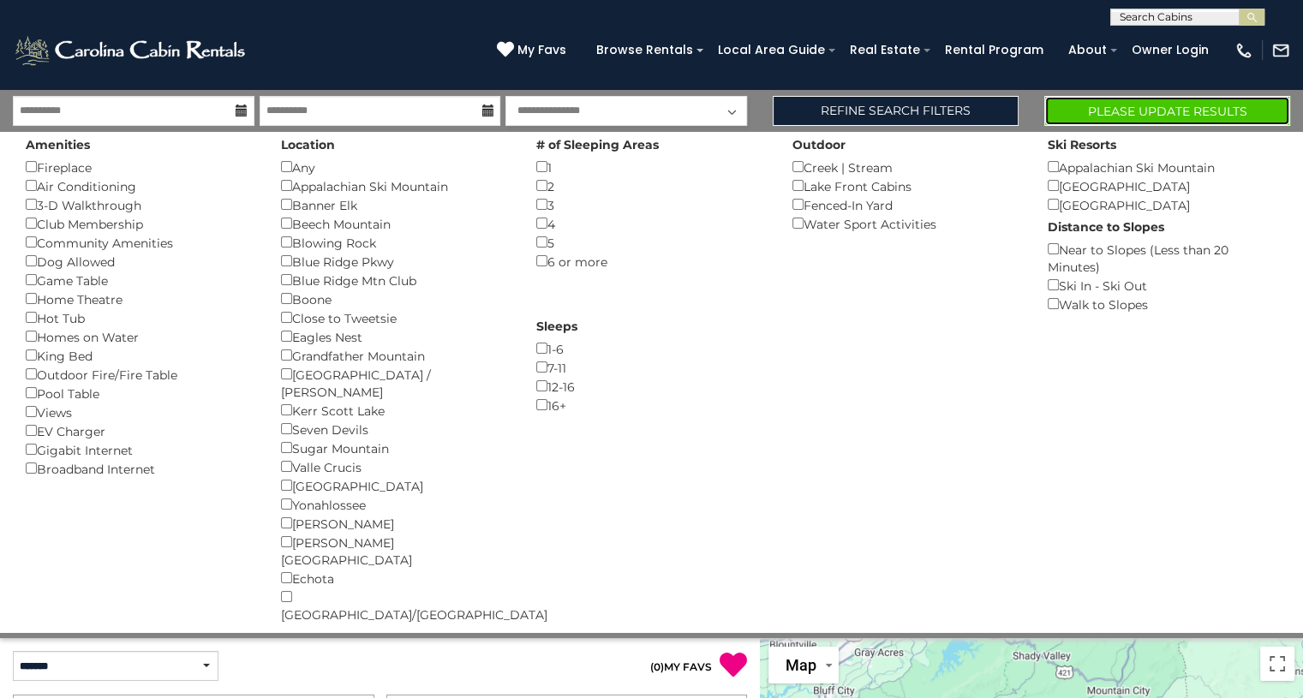
click at [1143, 112] on button "Please Update Results" at bounding box center [1167, 111] width 246 height 30
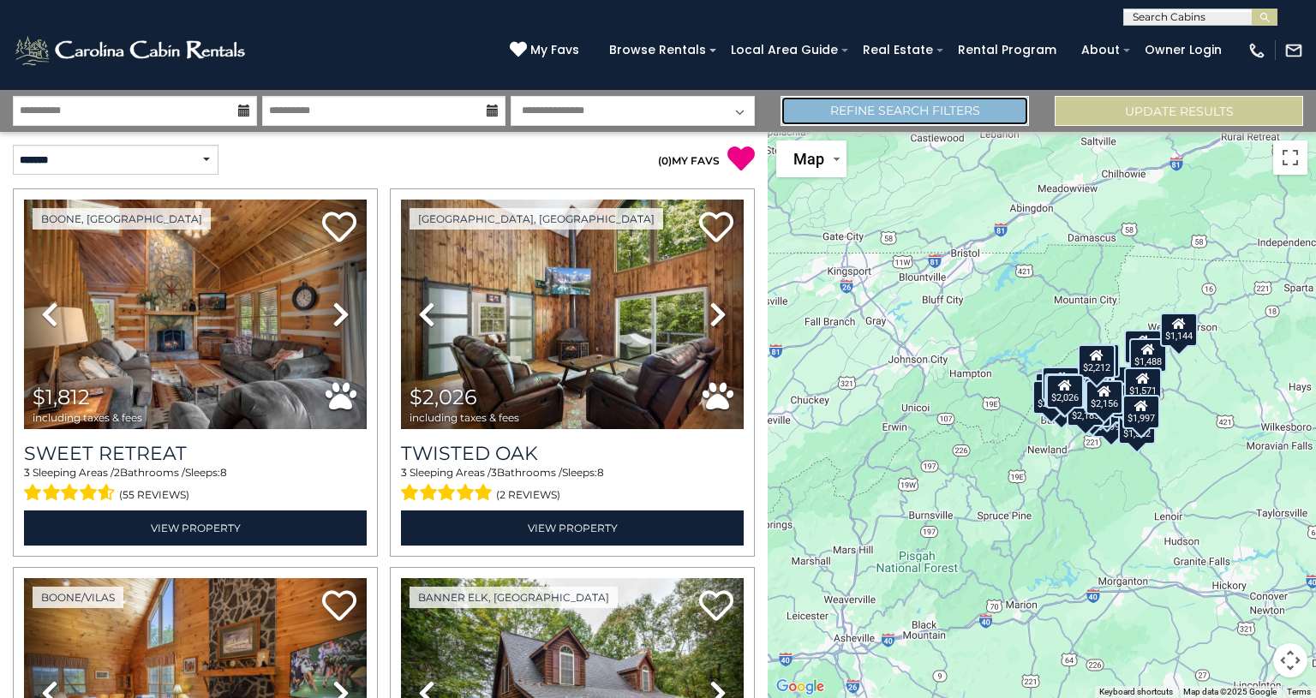
click at [966, 107] on link "Refine Search Filters" at bounding box center [904, 111] width 248 height 30
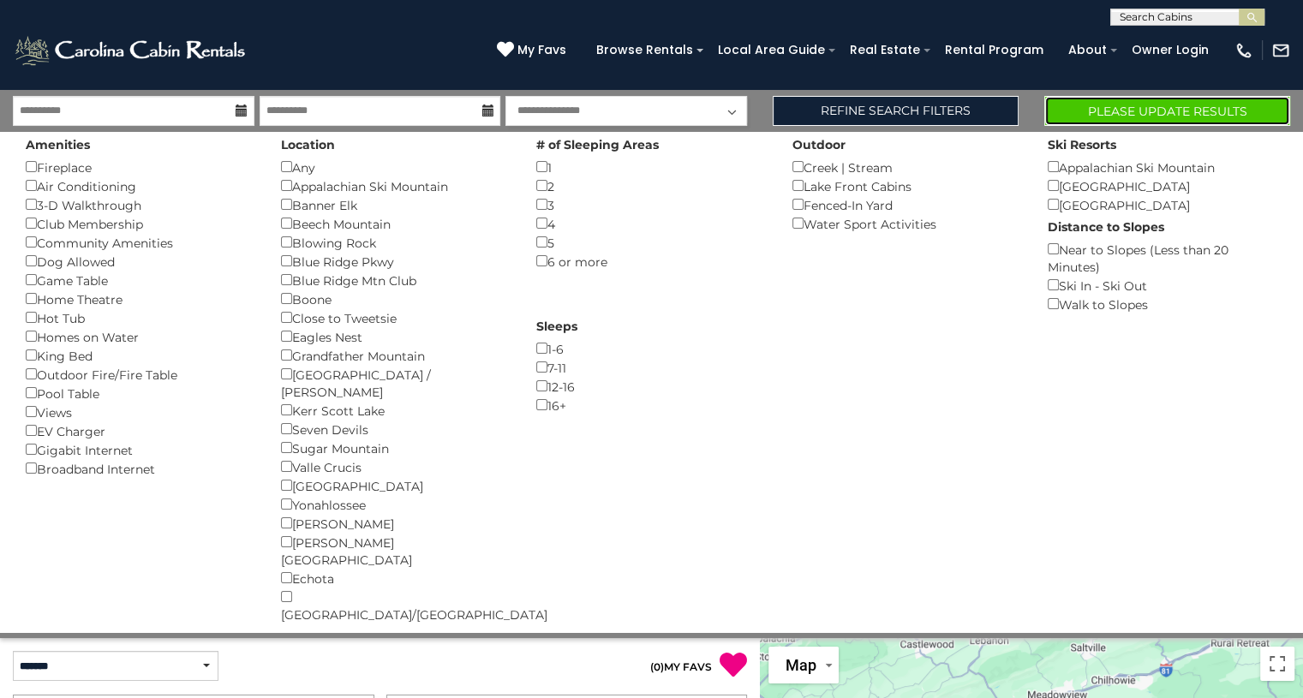
click at [1156, 118] on button "Please Update Results" at bounding box center [1167, 111] width 246 height 30
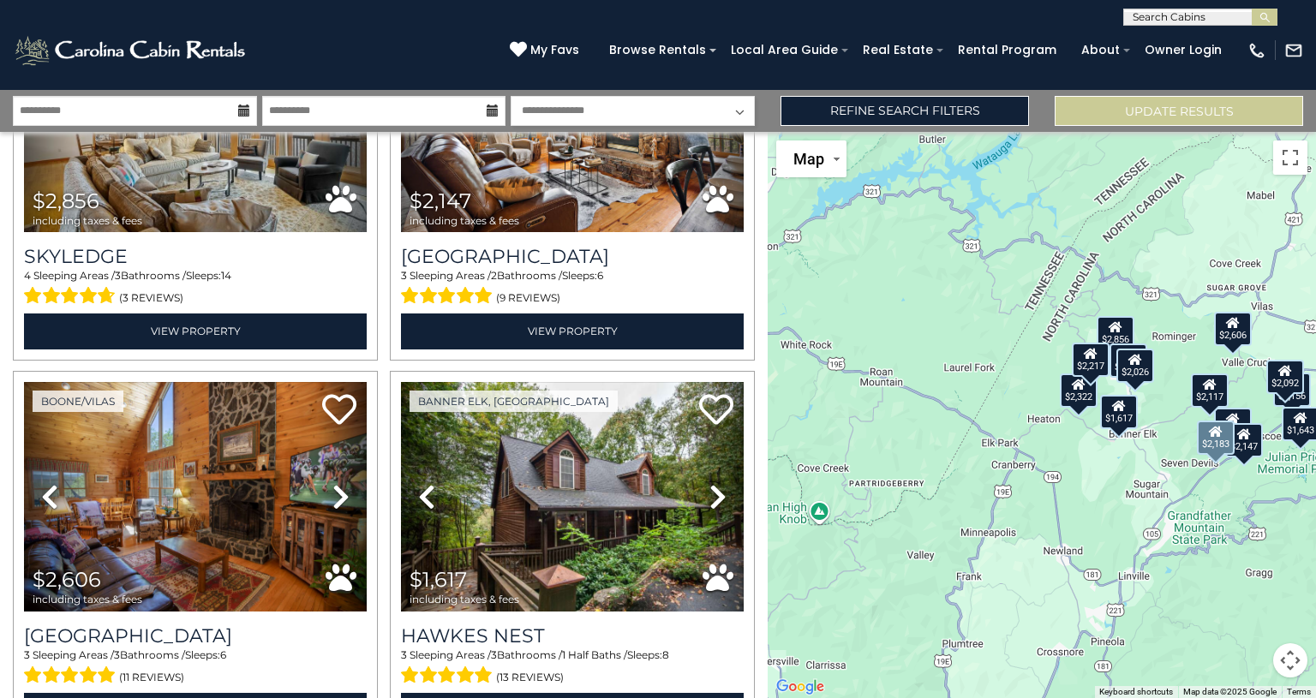
scroll to position [575, 0]
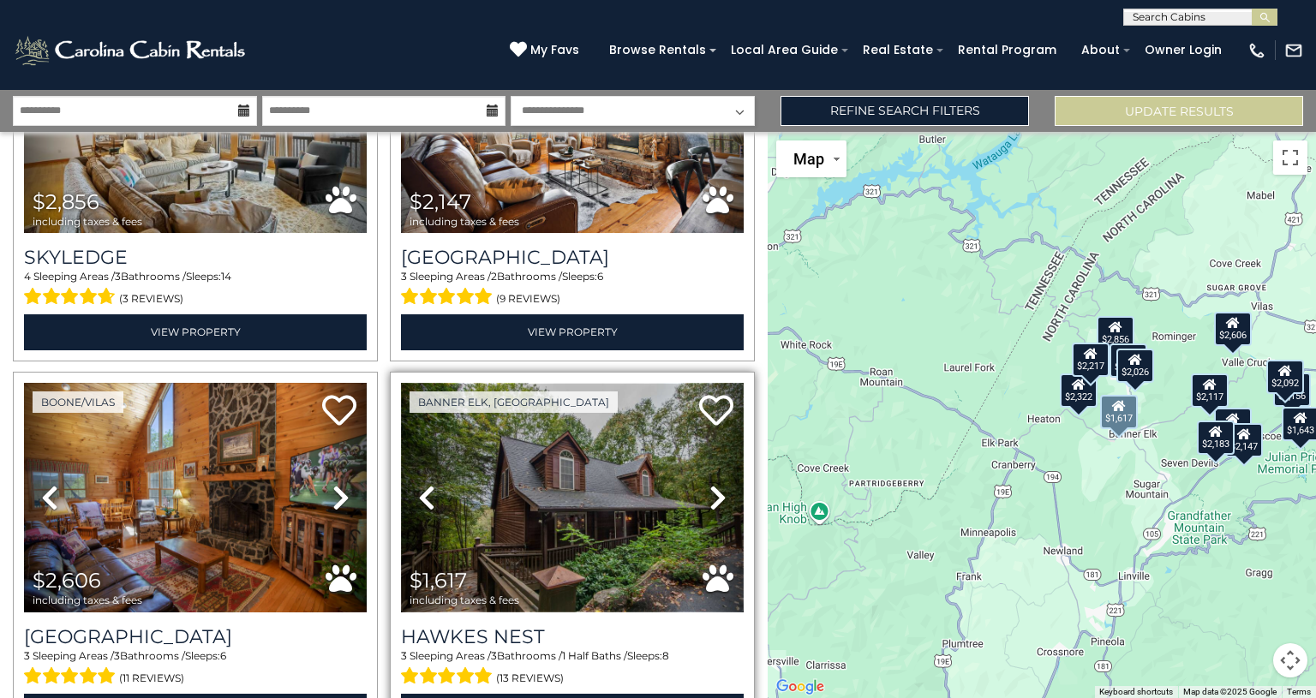
click at [569, 502] on img at bounding box center [572, 498] width 343 height 230
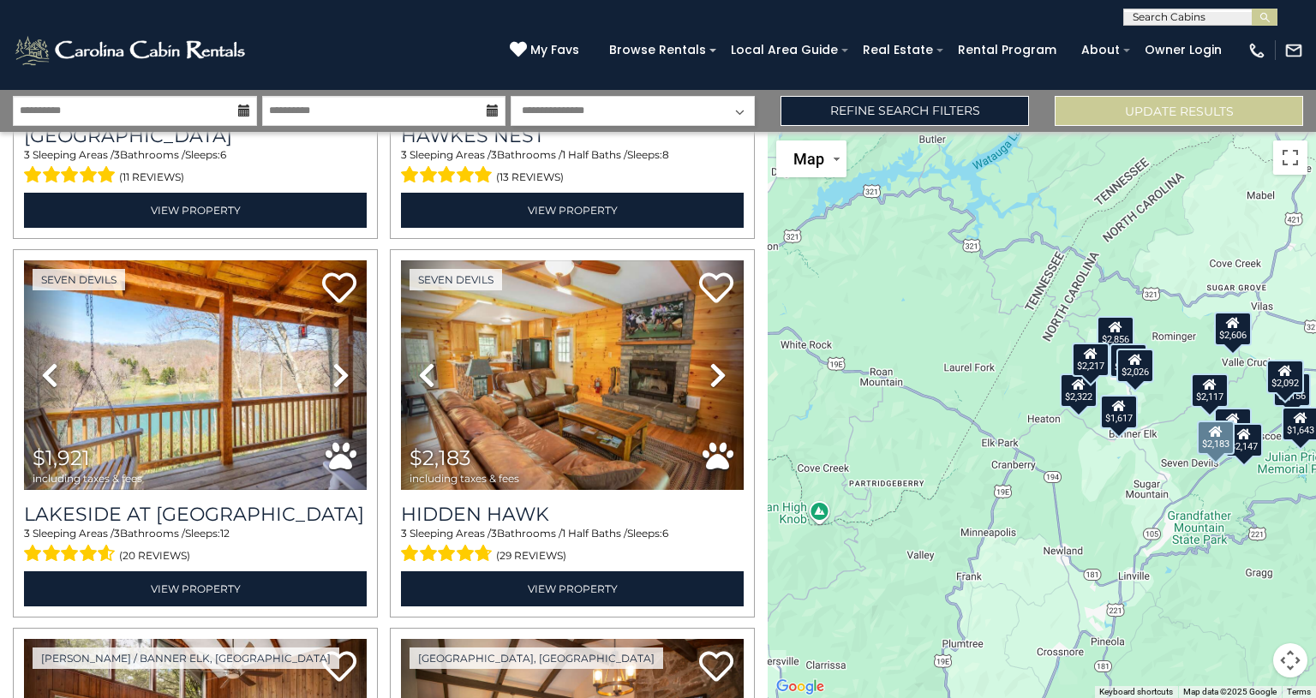
scroll to position [1089, 0]
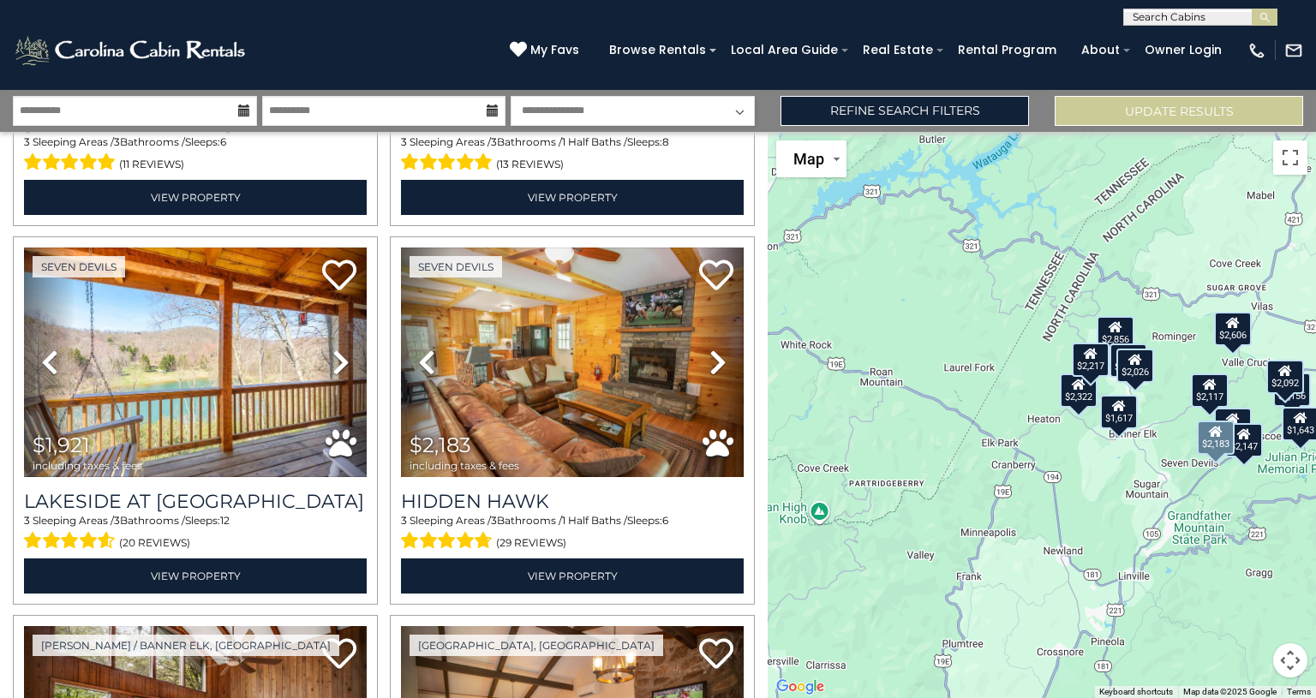
click at [384, 576] on div "Seven Devils Previous Next" at bounding box center [572, 420] width 377 height 368
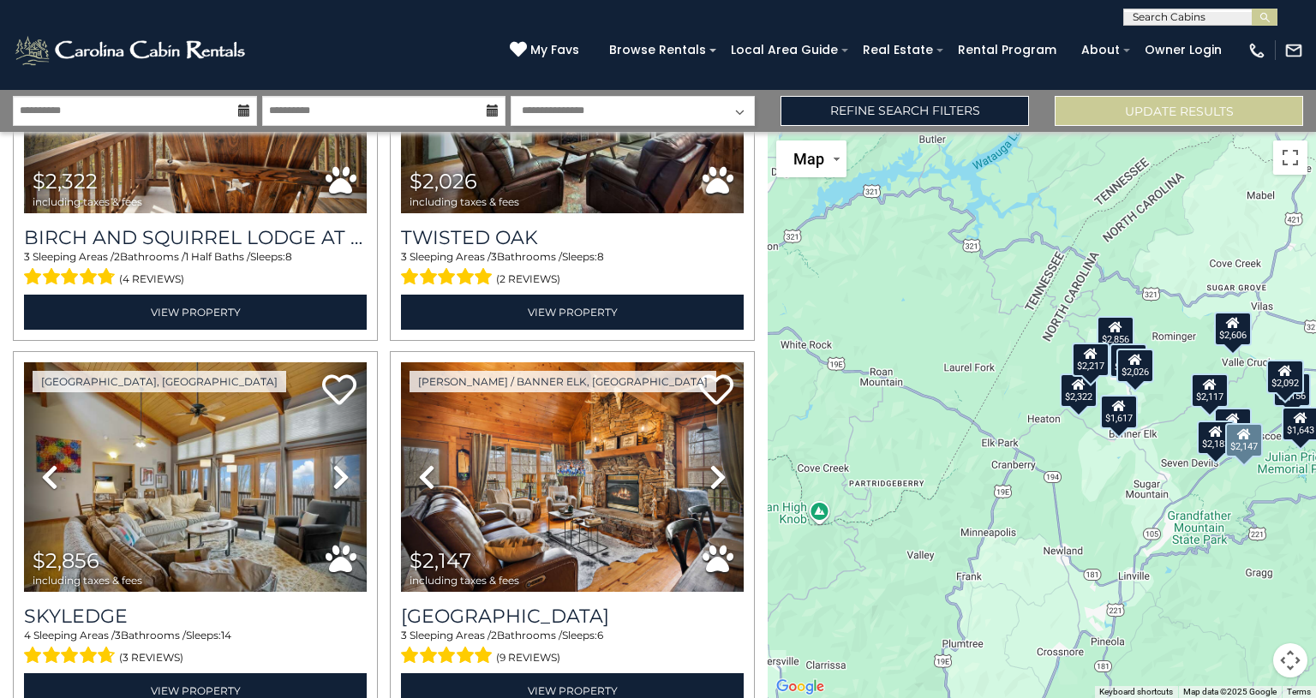
scroll to position [0, 0]
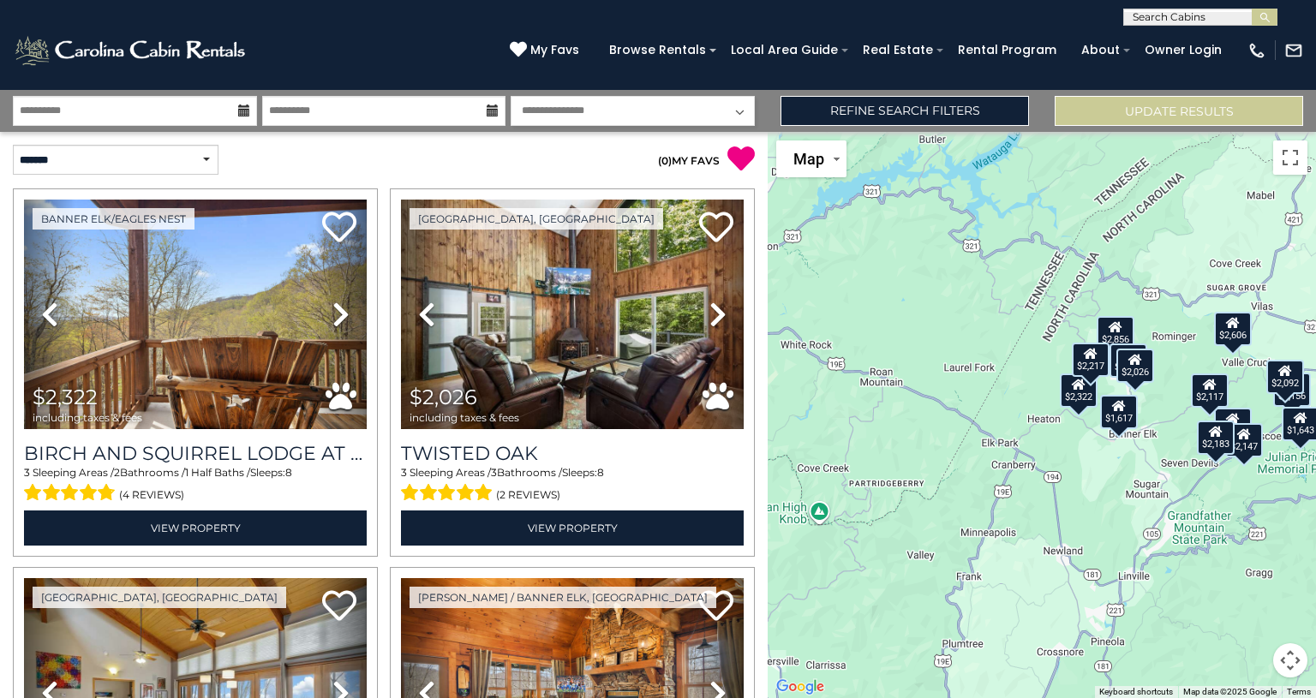
click at [1161, 452] on div "$2,322 $2,026 $2,856 $2,147 $2,606 $1,617 $1,921 $2,183 $2,156 $1,184 $2,217 $2…" at bounding box center [1041, 415] width 548 height 566
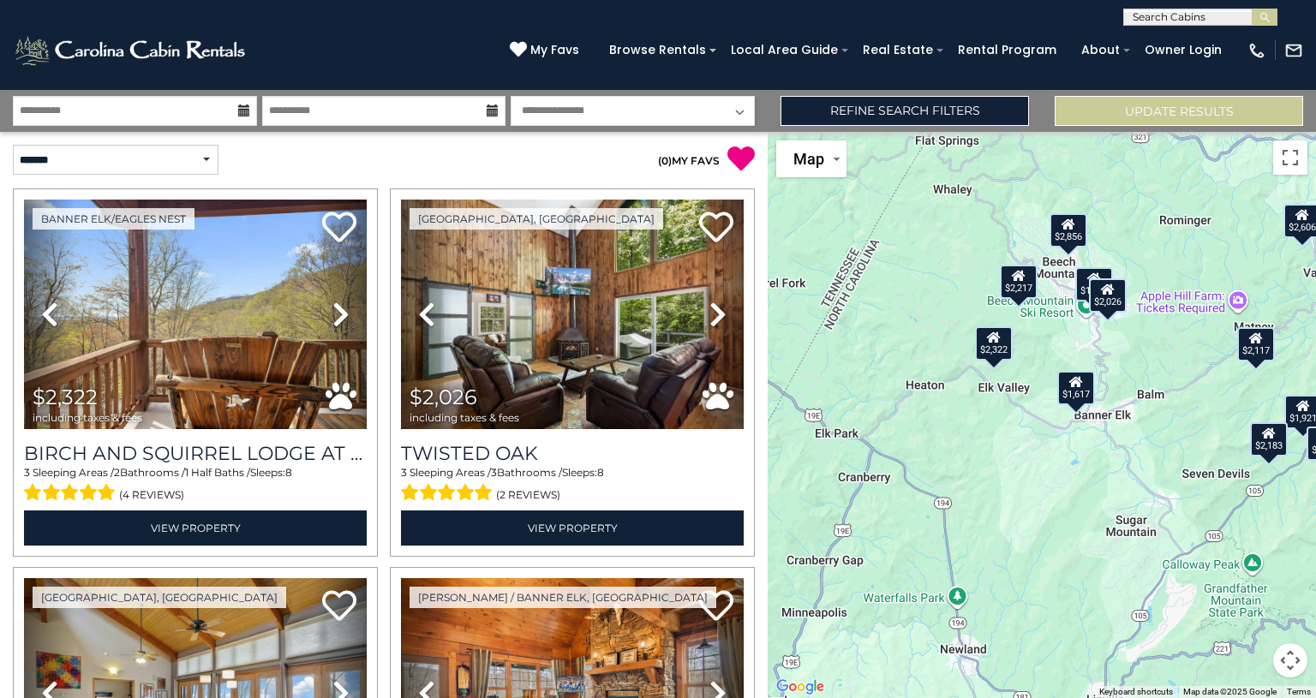
click at [1083, 289] on div "$1,184" at bounding box center [1094, 284] width 38 height 34
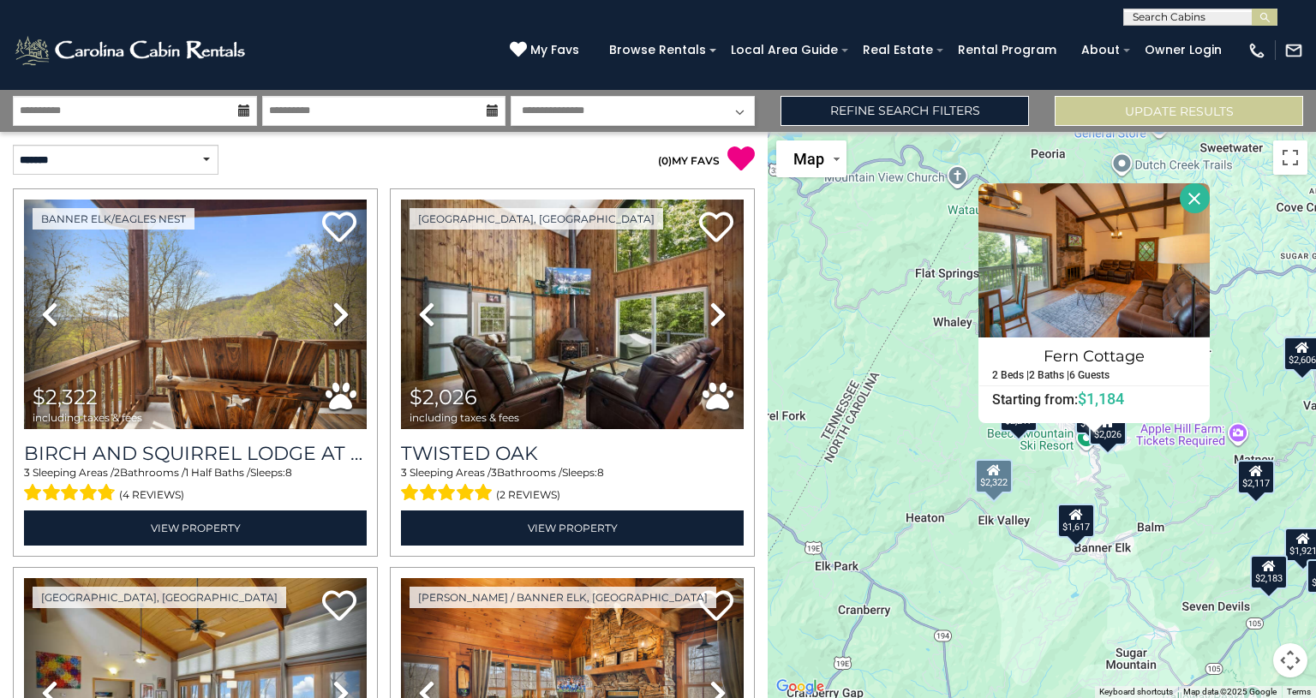
click at [376, 529] on div "Banner Elk/Eagles Nest Previous" at bounding box center [195, 372] width 377 height 368
click at [857, 534] on div "$2,322 $2,026 $2,856 $2,147 $2,606 $1,617 $1,921 $2,183 $2,156 $1,184 $2,217 $2…" at bounding box center [1041, 415] width 548 height 566
click at [1202, 200] on button "Close" at bounding box center [1194, 198] width 30 height 30
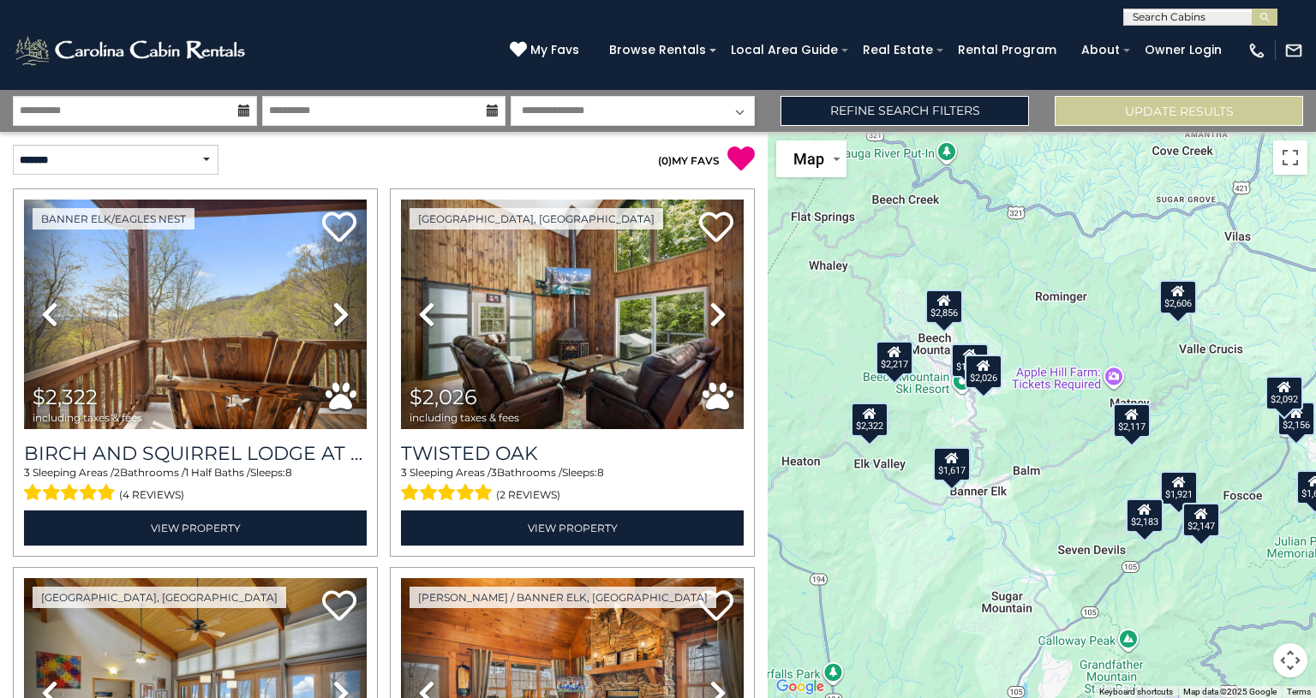
drag, startPoint x: 1226, startPoint y: 568, endPoint x: 1107, endPoint y: 516, distance: 129.7
click at [1107, 516] on div "$2,322 $2,026 $2,856 $2,147 $2,606 $1,617 $1,921 $2,183 $2,156 $1,184 $2,217 $2…" at bounding box center [1041, 415] width 548 height 566
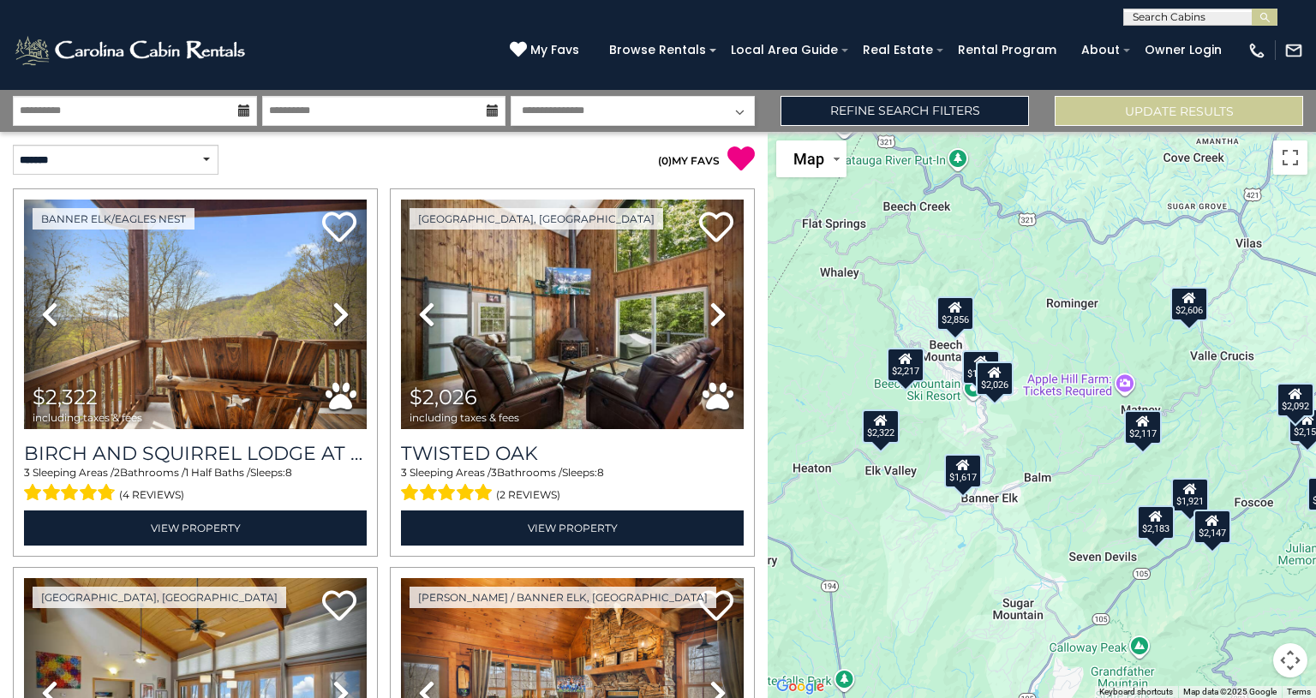
click at [1194, 492] on icon at bounding box center [1190, 489] width 14 height 12
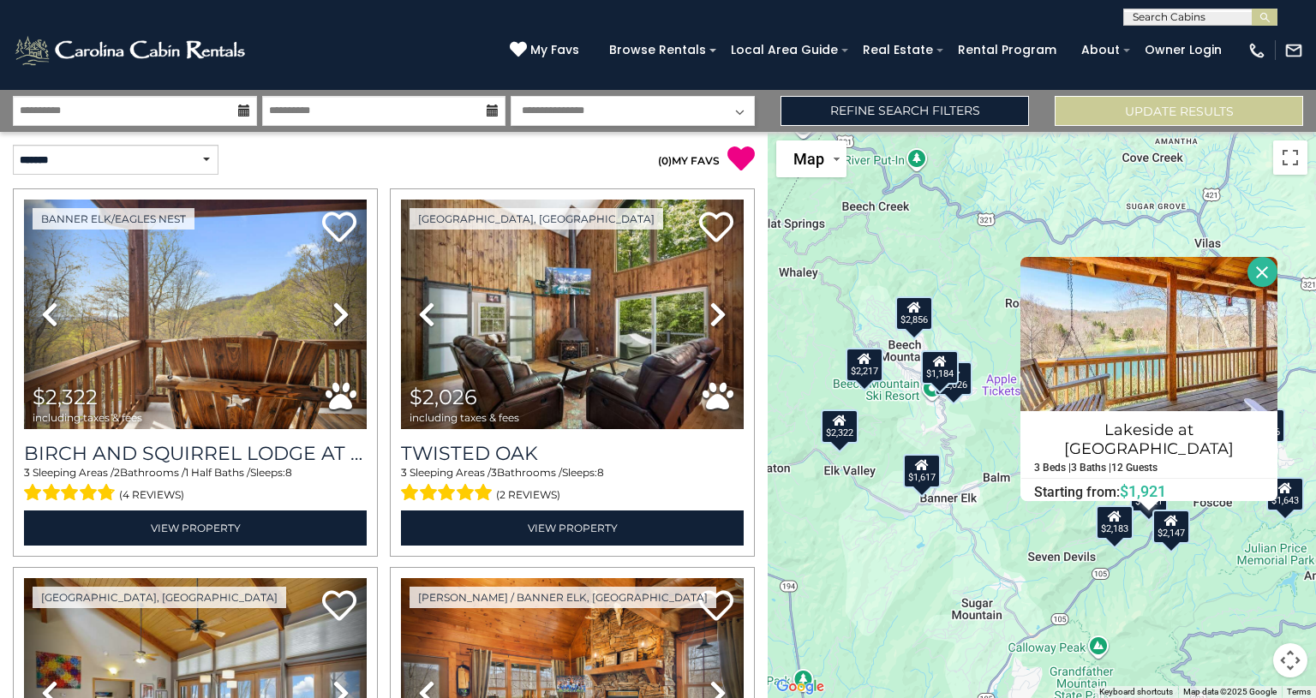
click at [245, 109] on icon at bounding box center [244, 110] width 12 height 12
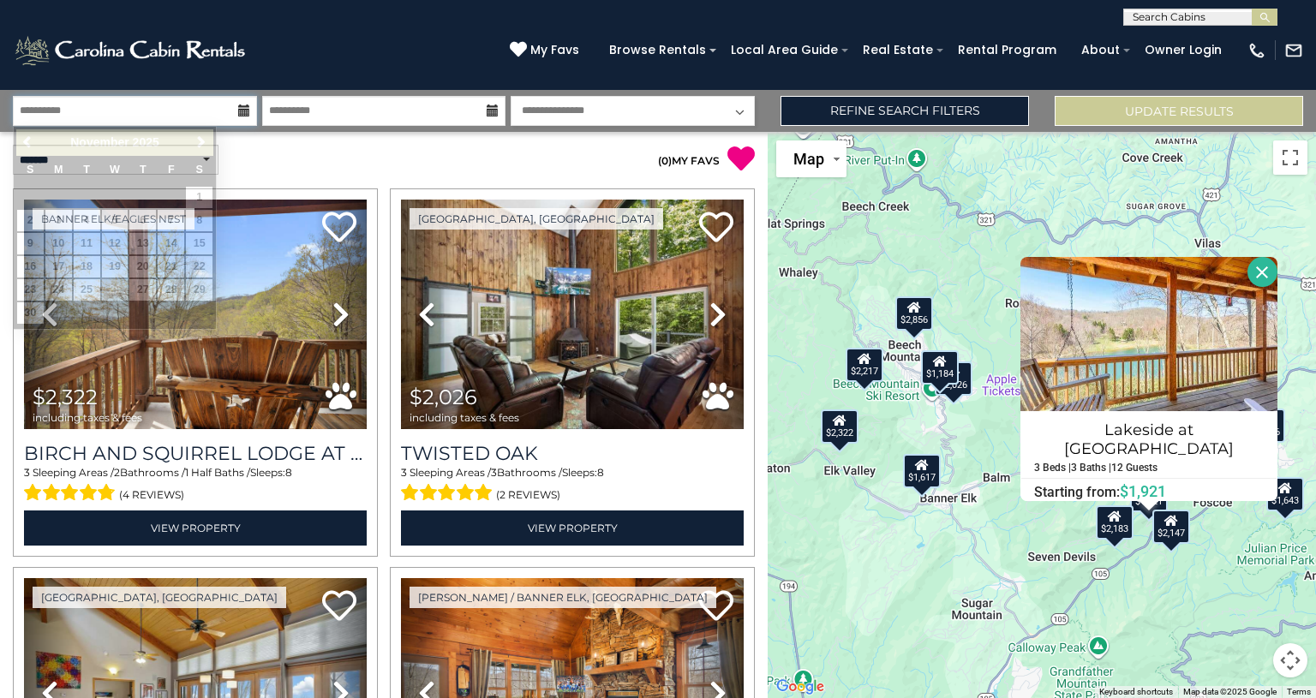
click at [196, 113] on input "**********" at bounding box center [135, 111] width 244 height 30
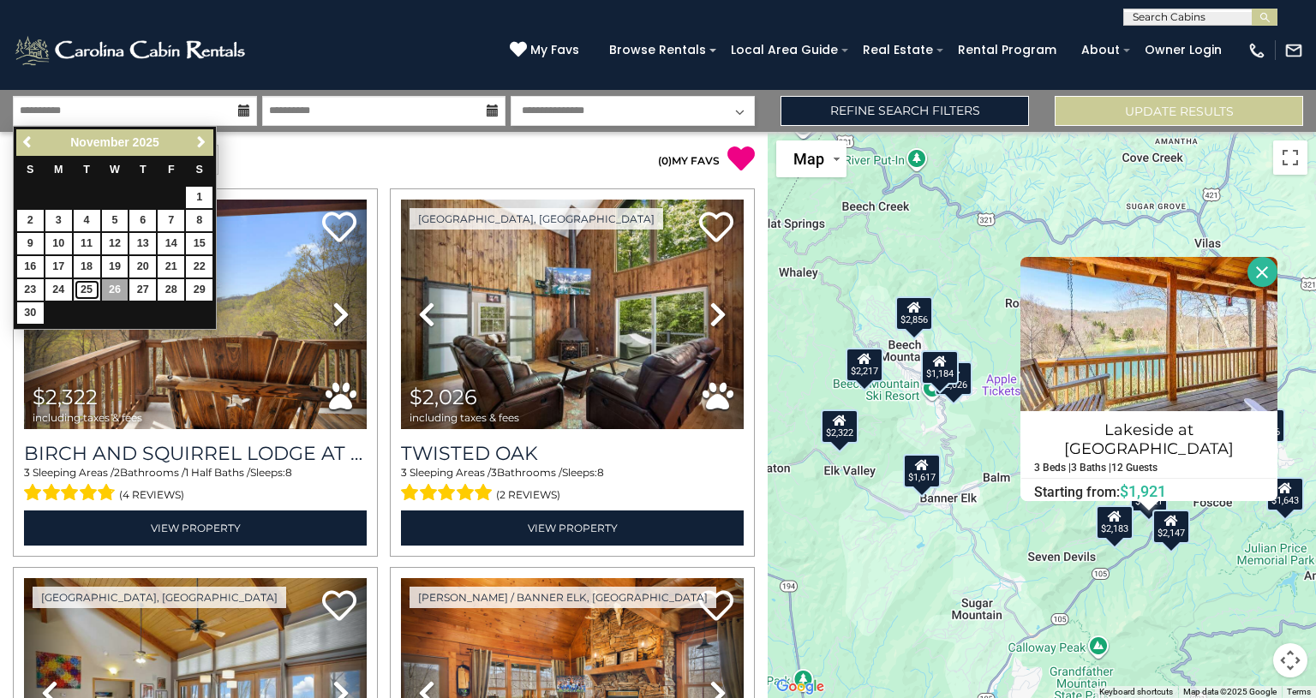
click at [87, 282] on link "25" at bounding box center [87, 289] width 27 height 21
type input "********"
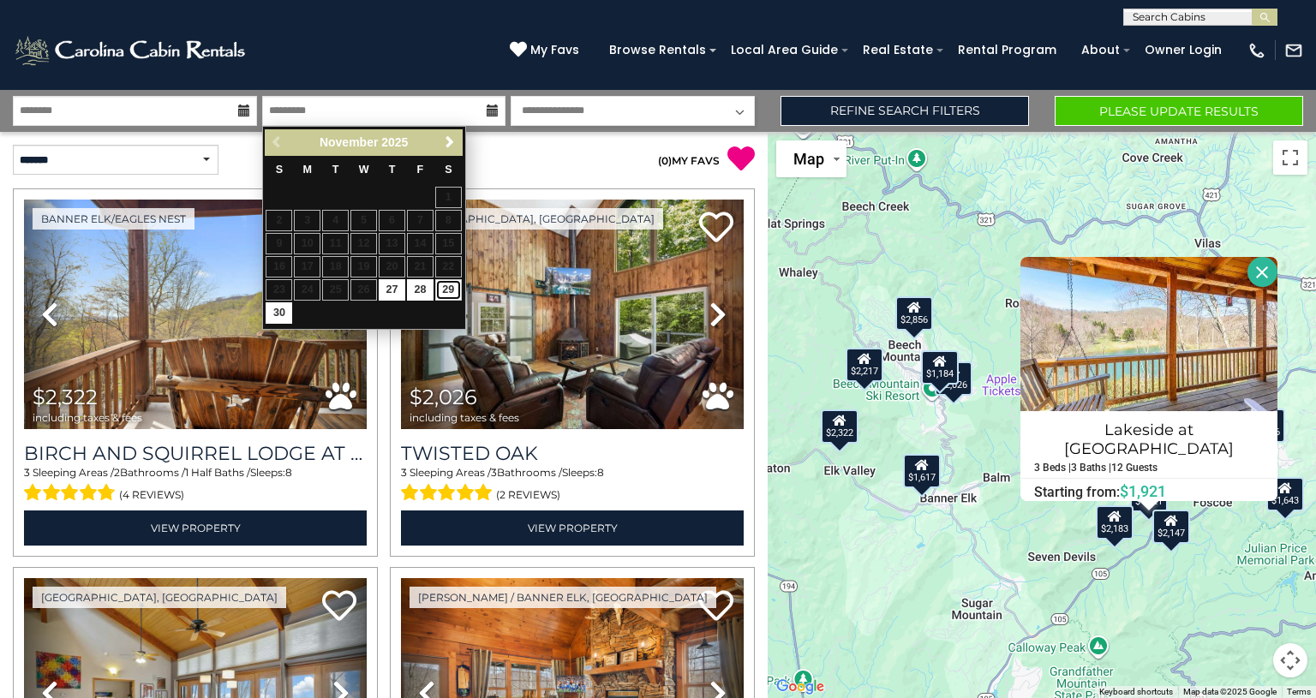
click at [447, 289] on link "29" at bounding box center [448, 289] width 27 height 21
type input "********"
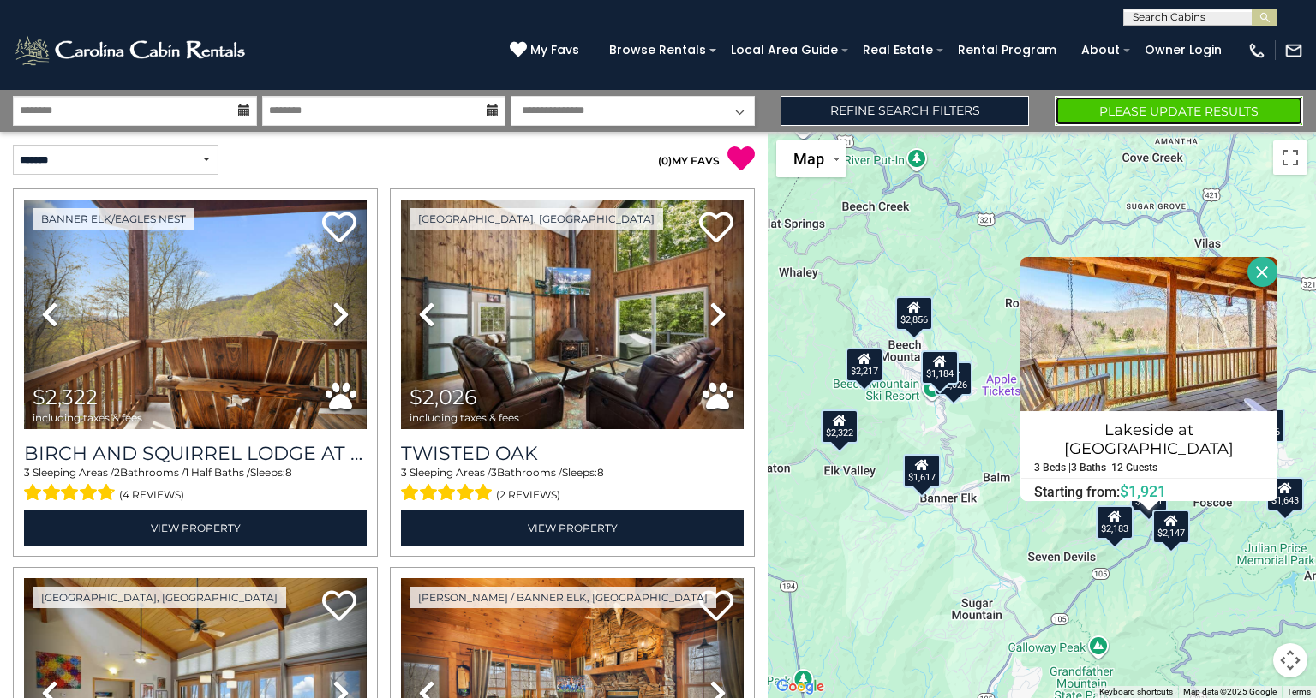
click at [1096, 119] on button "Please Update Results" at bounding box center [1178, 111] width 248 height 30
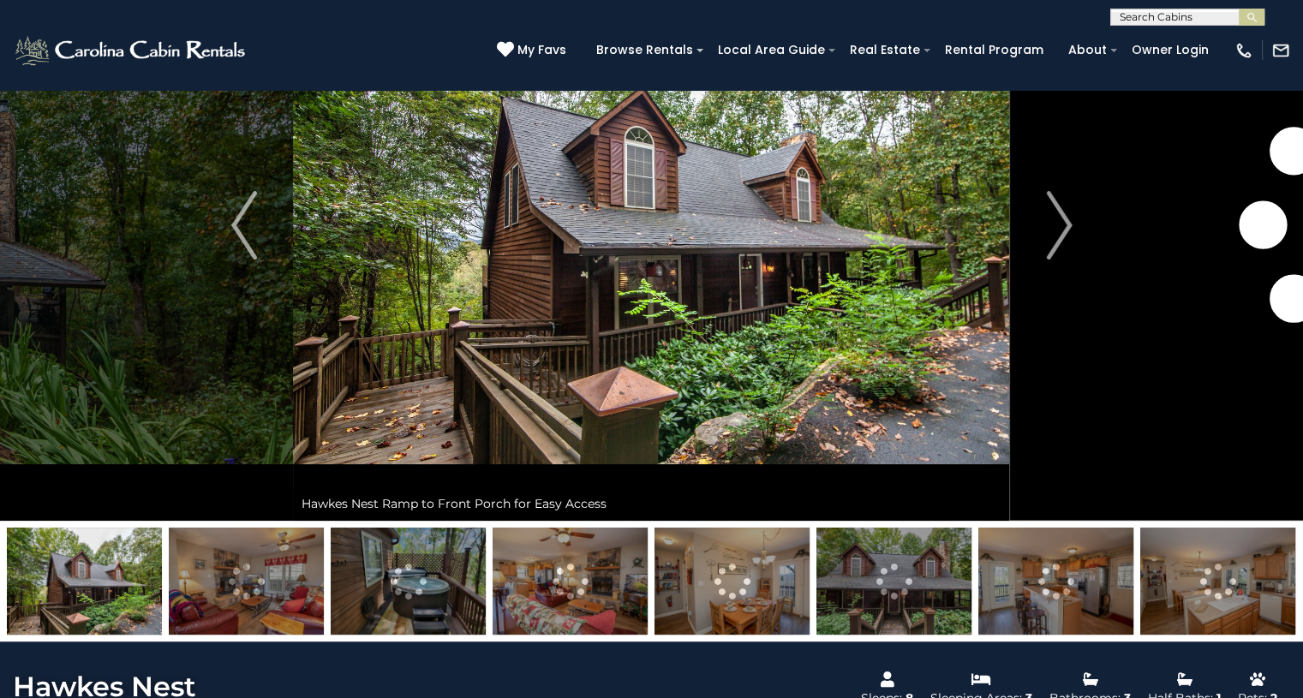
scroll to position [153, 0]
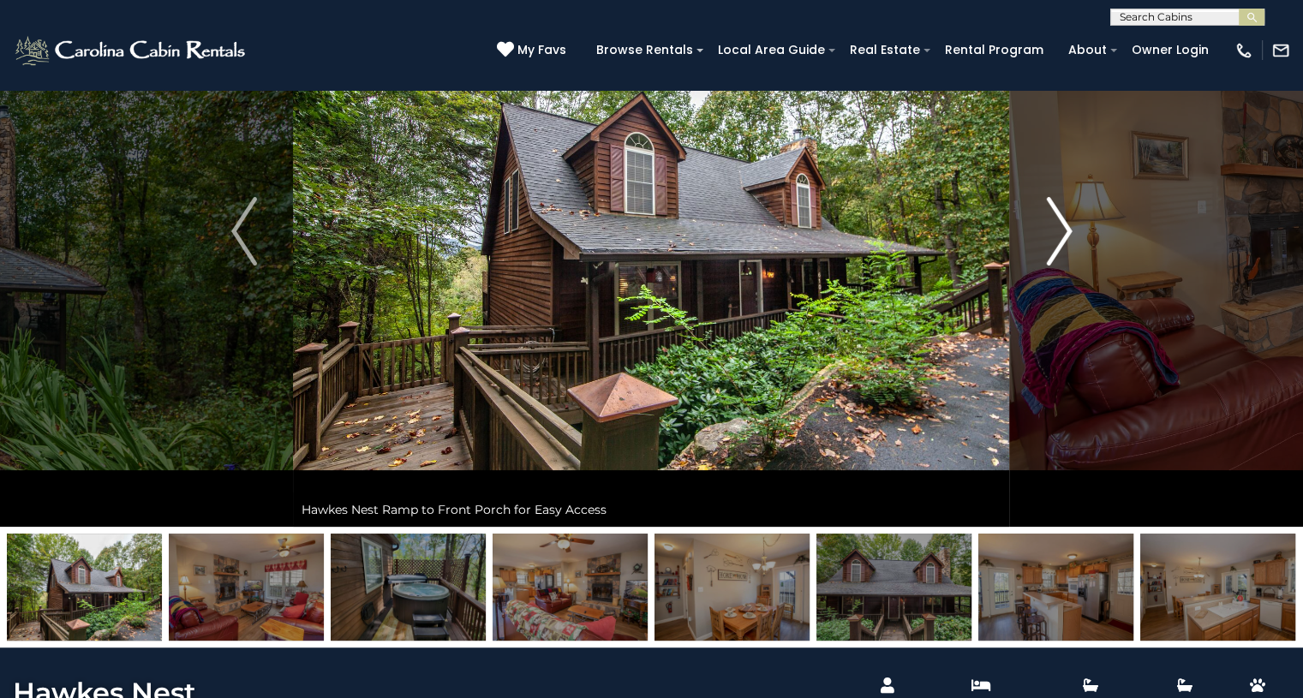
click at [1055, 234] on img "Next" at bounding box center [1059, 231] width 26 height 69
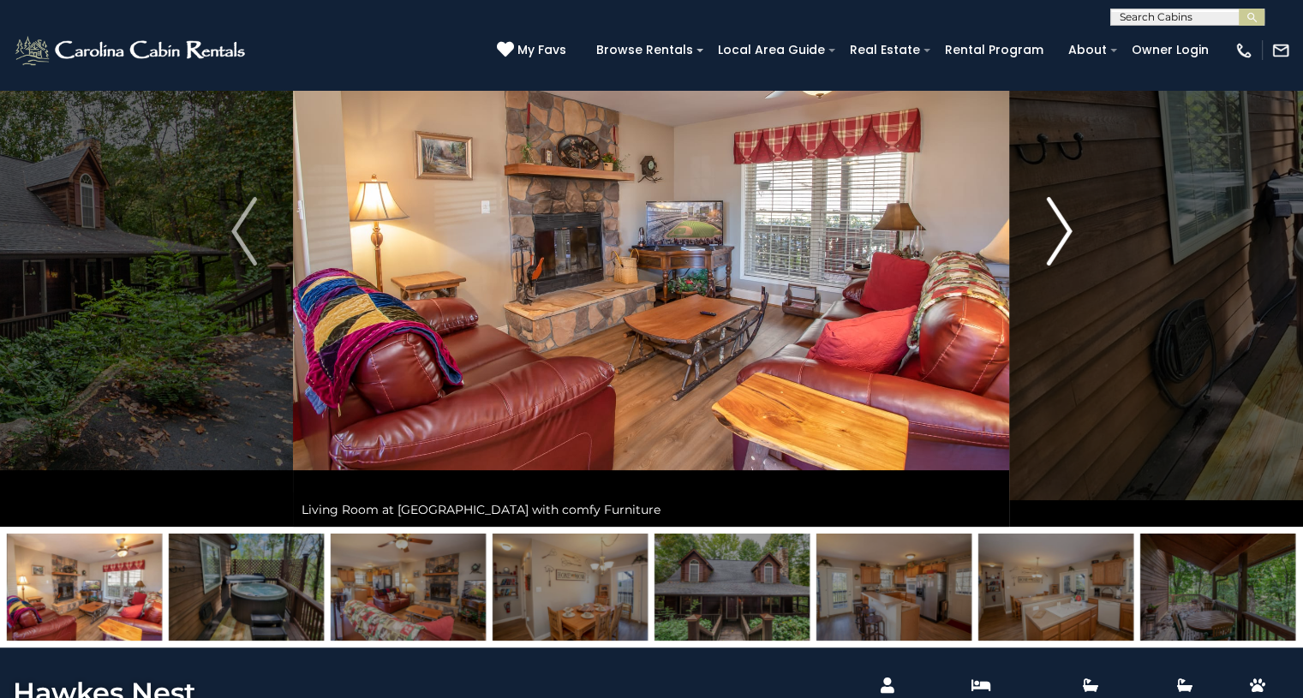
click at [1055, 234] on img "Next" at bounding box center [1059, 231] width 26 height 69
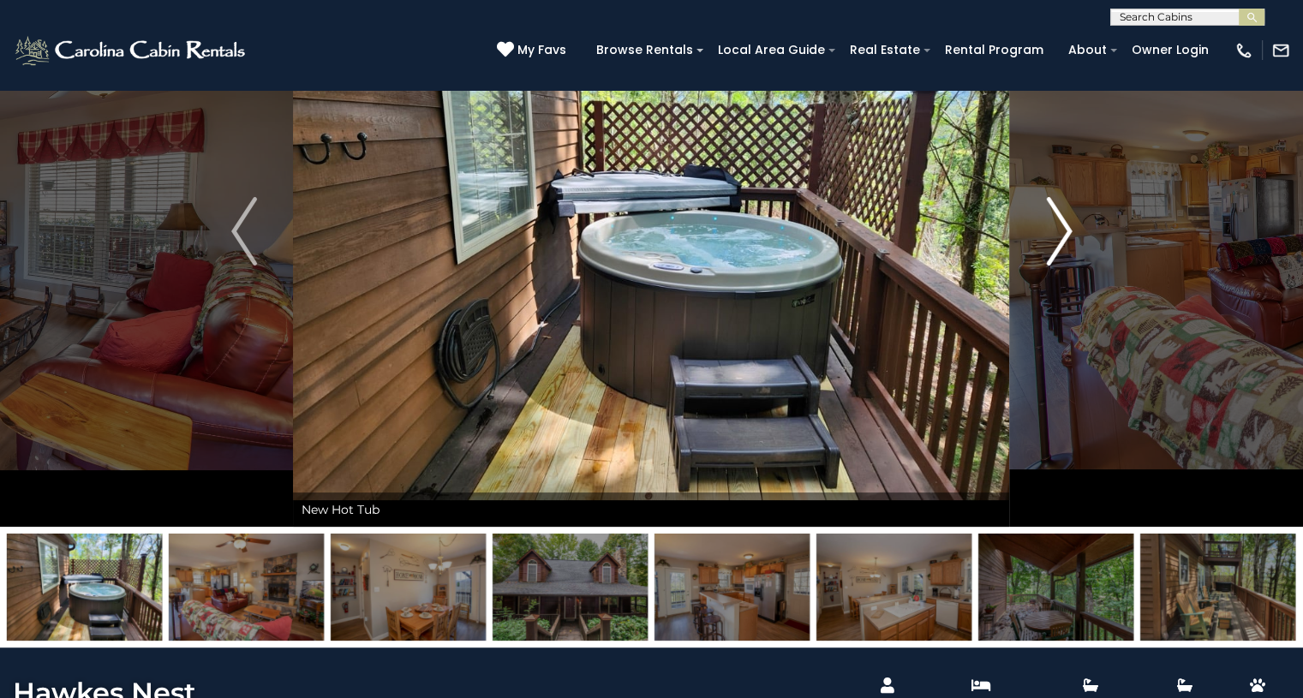
click at [1055, 234] on img "Next" at bounding box center [1059, 231] width 26 height 69
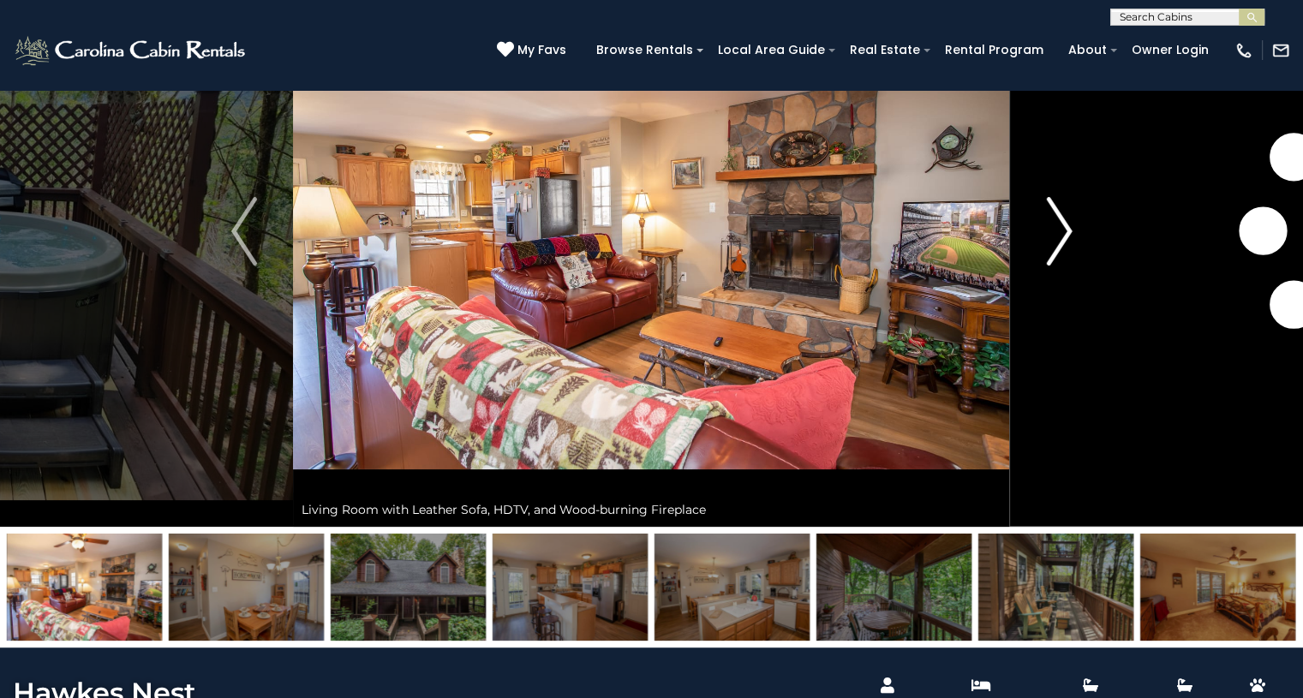
click at [1055, 234] on img "Next" at bounding box center [1059, 231] width 26 height 69
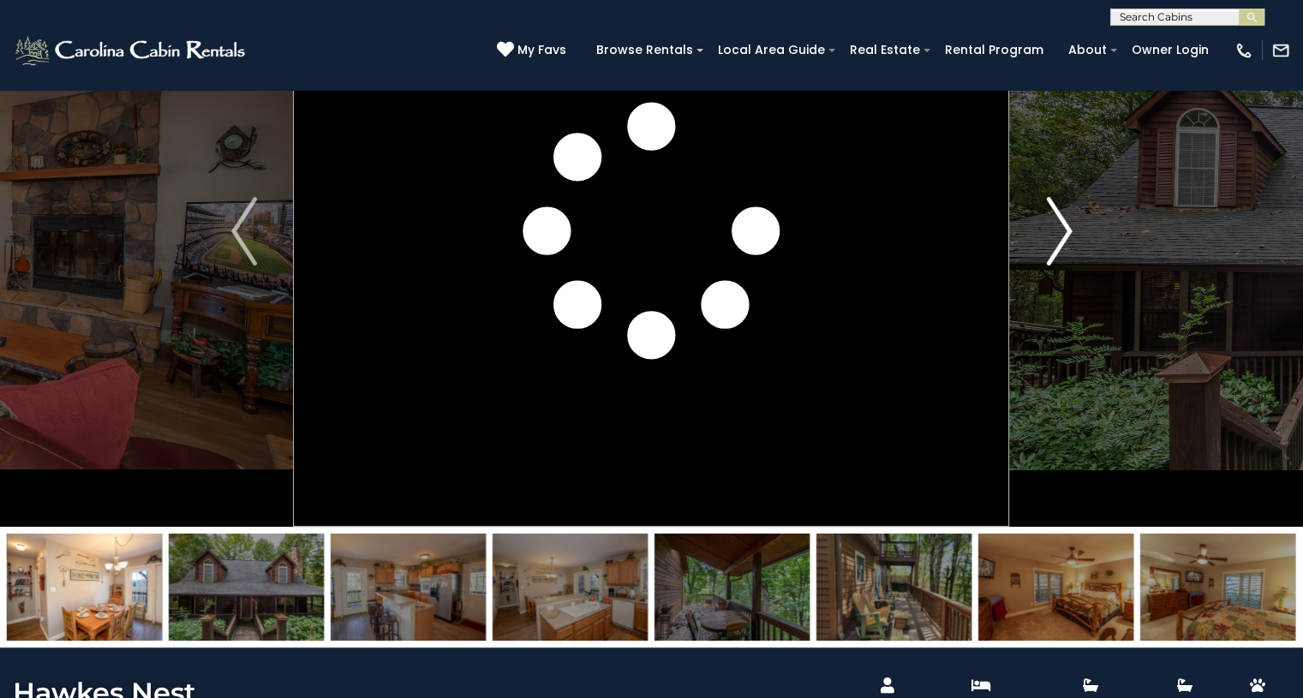
click at [1055, 234] on img "Next" at bounding box center [1059, 231] width 26 height 69
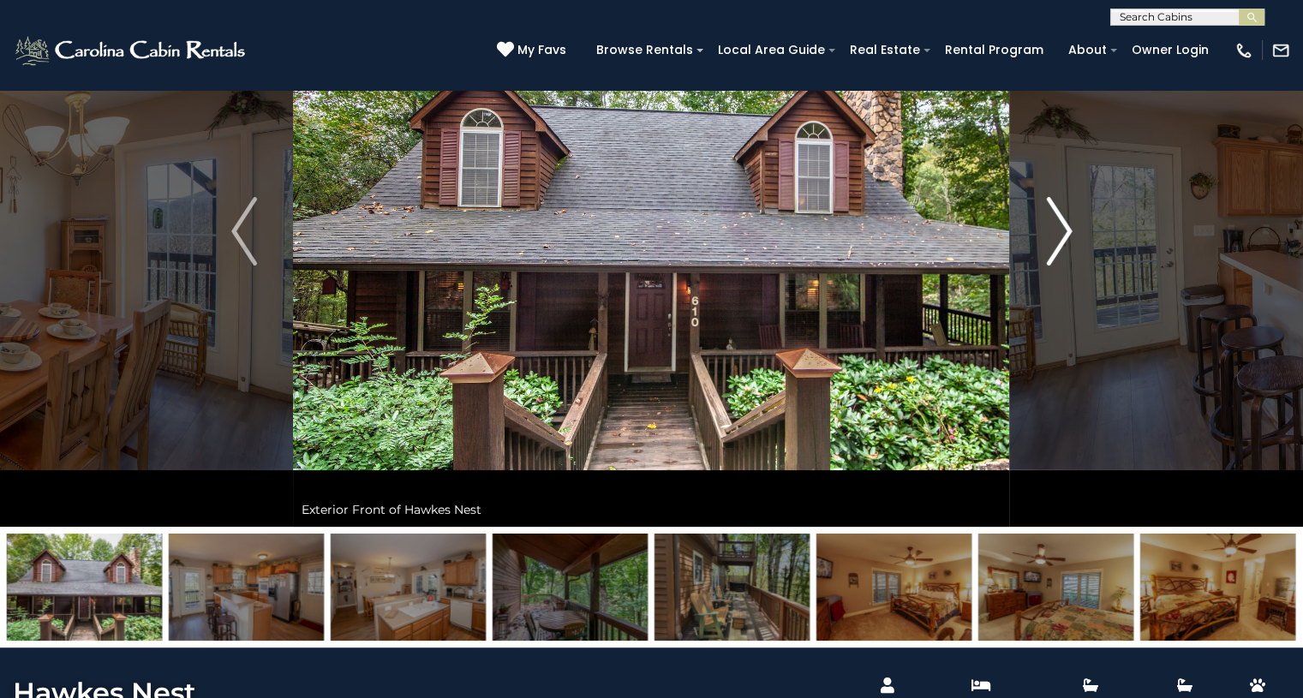
click at [1055, 234] on img "Next" at bounding box center [1059, 231] width 26 height 69
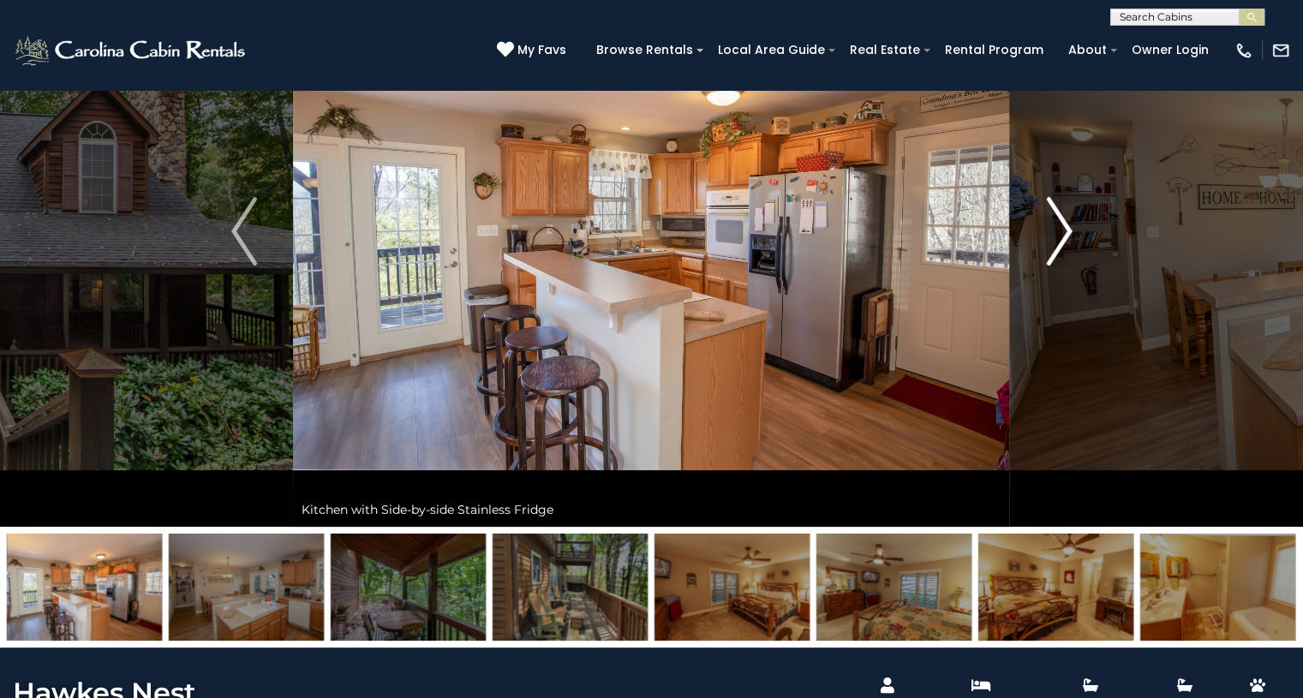
click at [1055, 234] on img "Next" at bounding box center [1059, 231] width 26 height 69
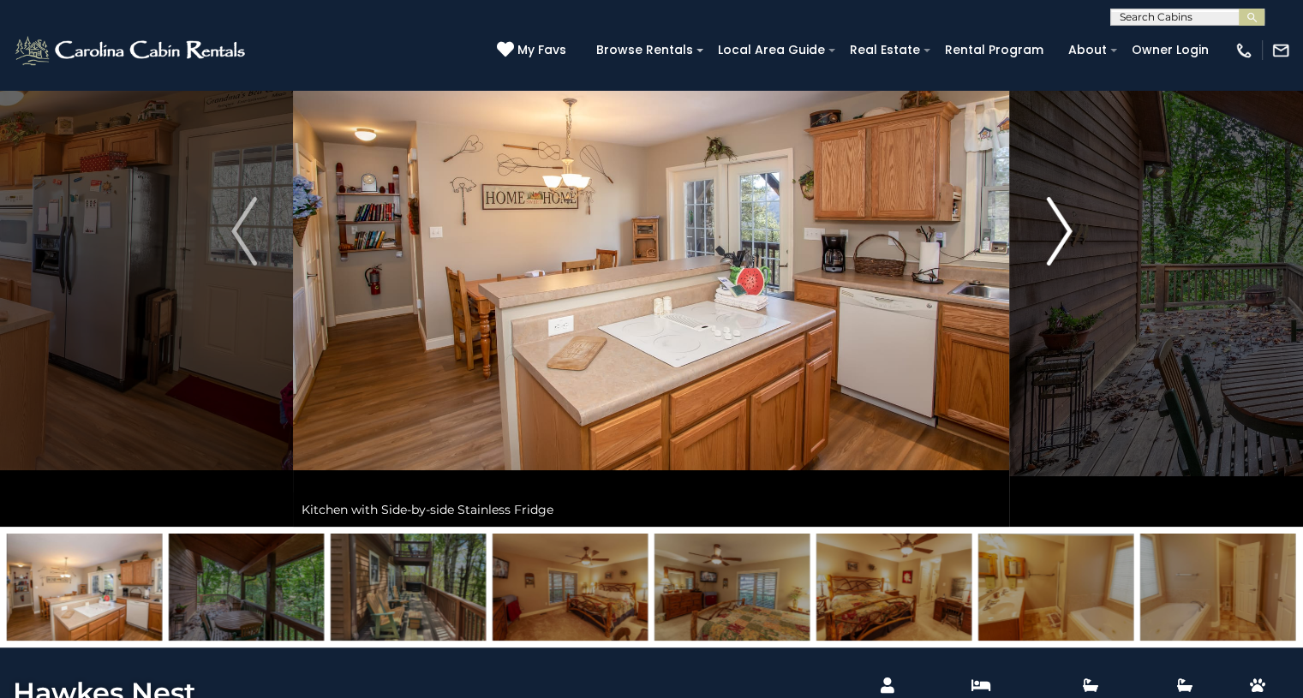
click at [1055, 234] on img "Next" at bounding box center [1059, 231] width 26 height 69
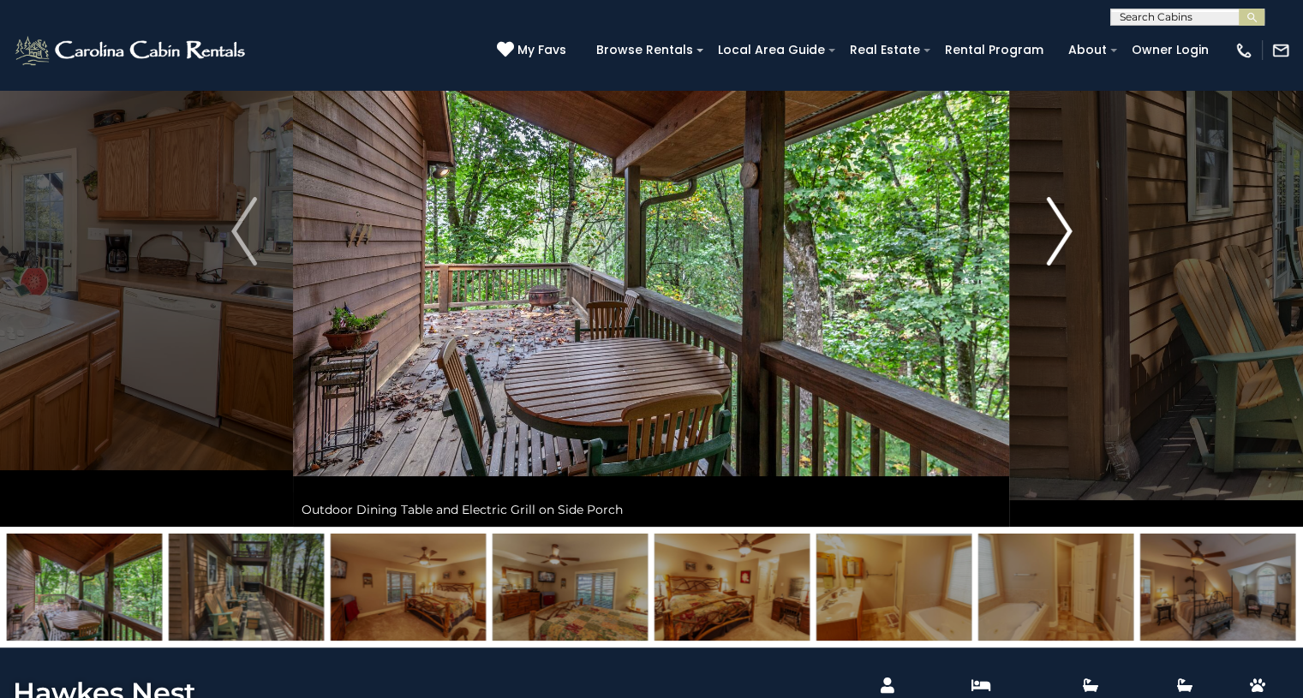
click at [1055, 234] on img "Next" at bounding box center [1059, 231] width 26 height 69
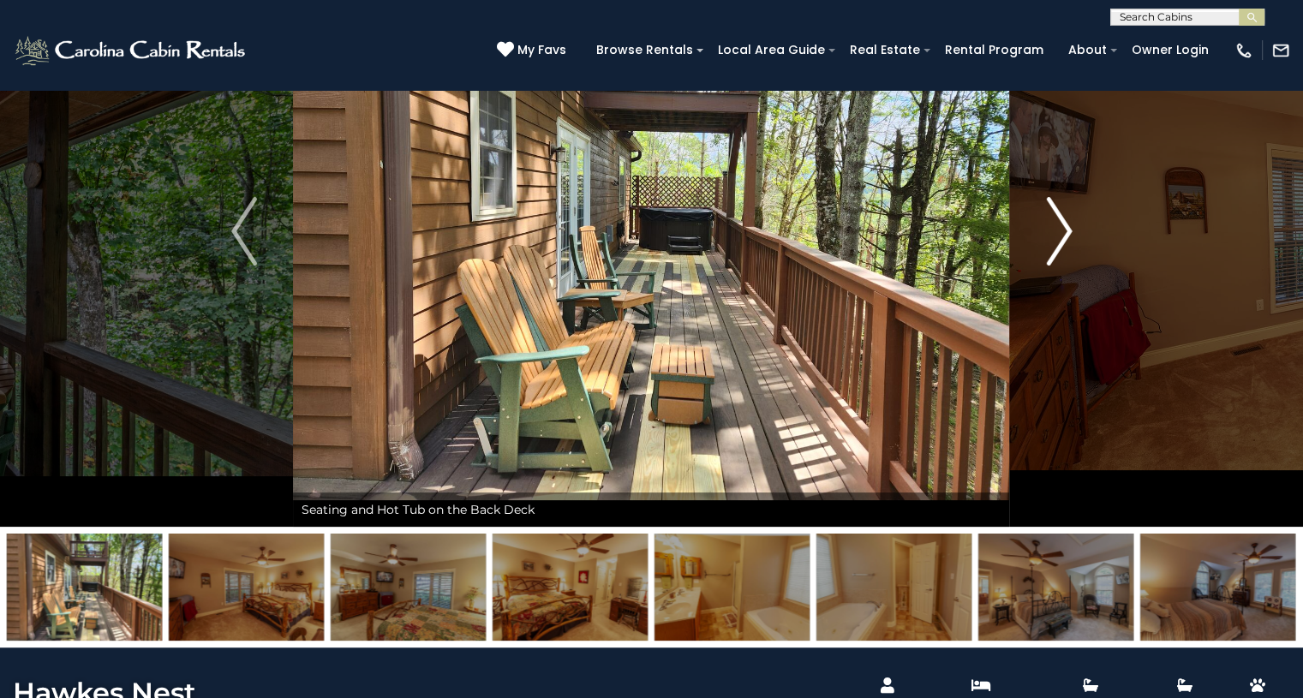
click at [1055, 234] on img "Next" at bounding box center [1059, 231] width 26 height 69
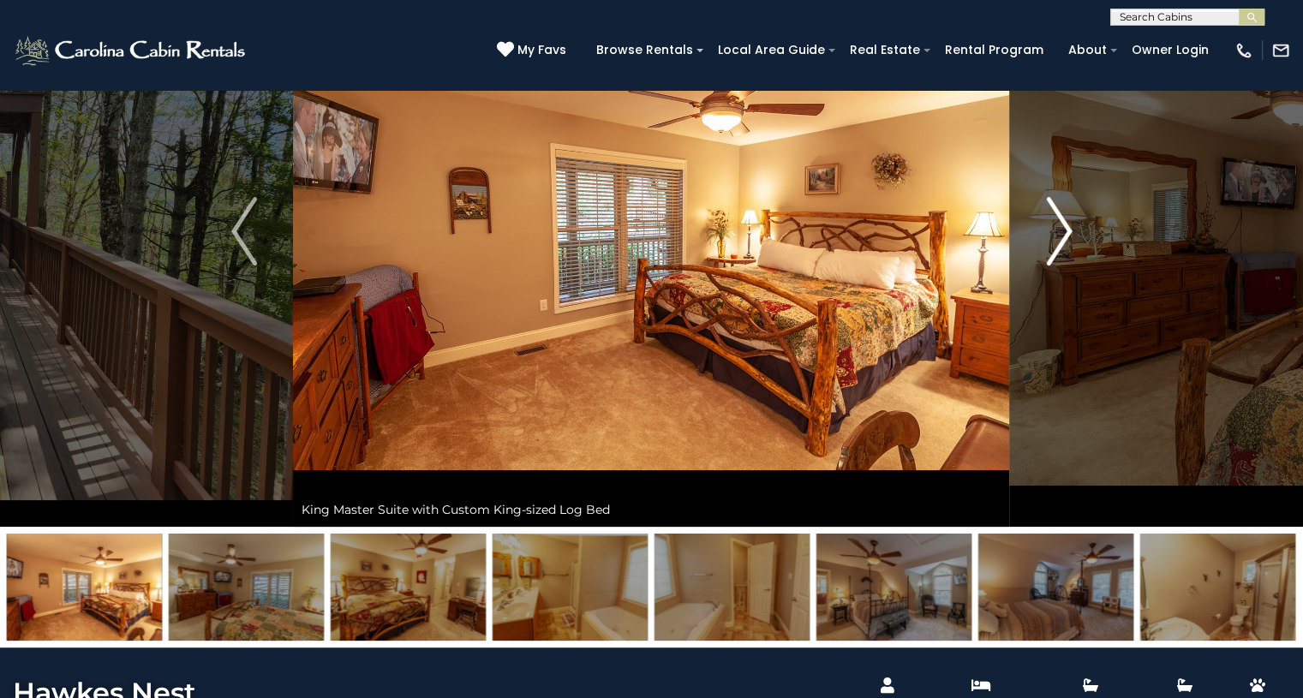
click at [1055, 234] on img "Next" at bounding box center [1059, 231] width 26 height 69
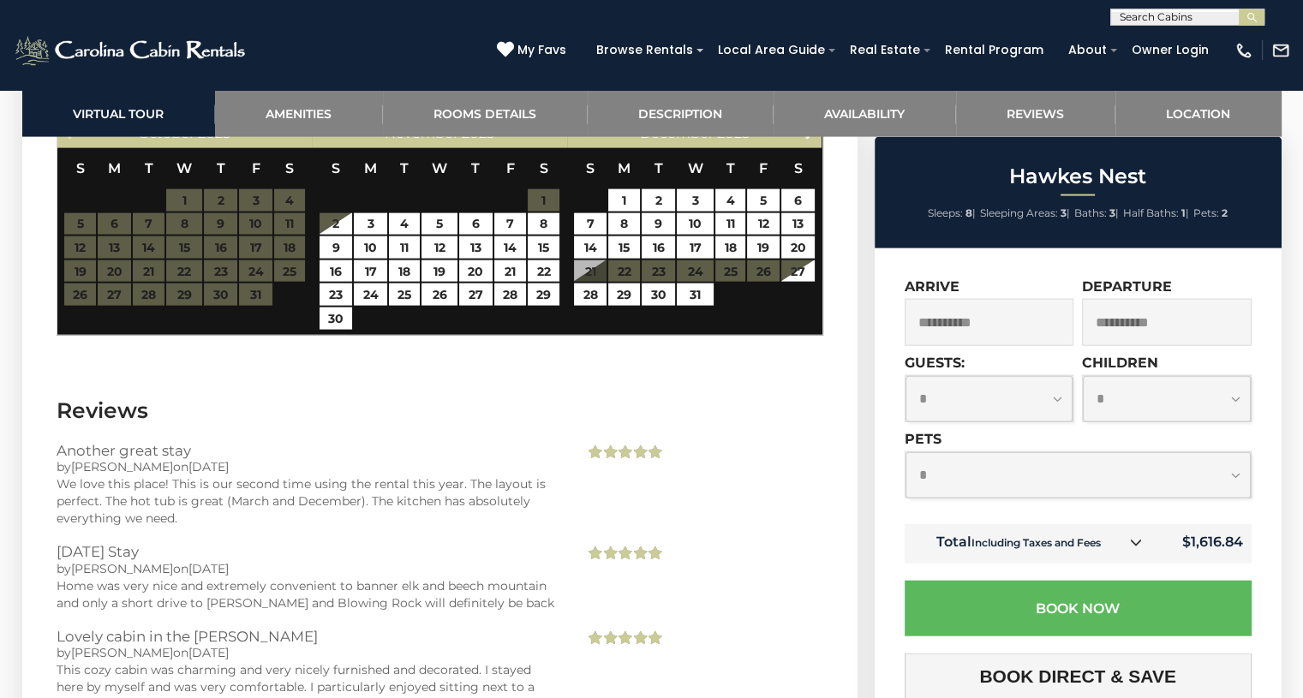
scroll to position [3789, 0]
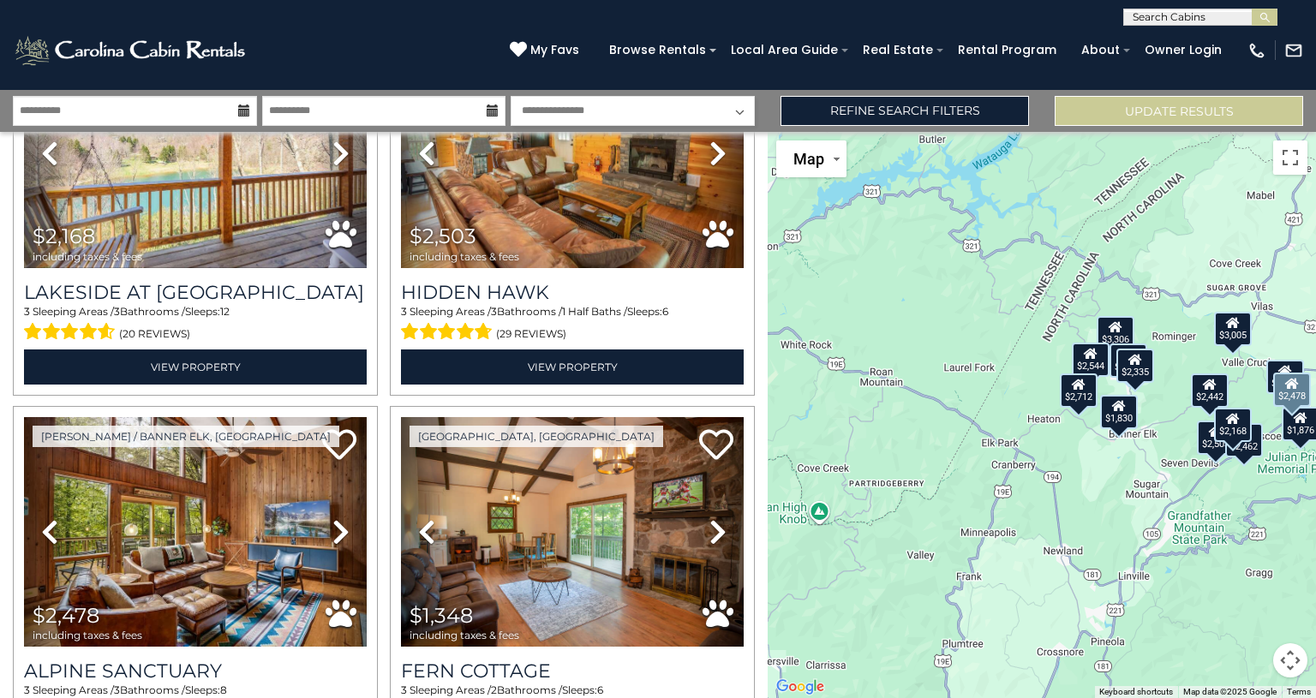
scroll to position [1298, 0]
